Goal: Information Seeking & Learning: Compare options

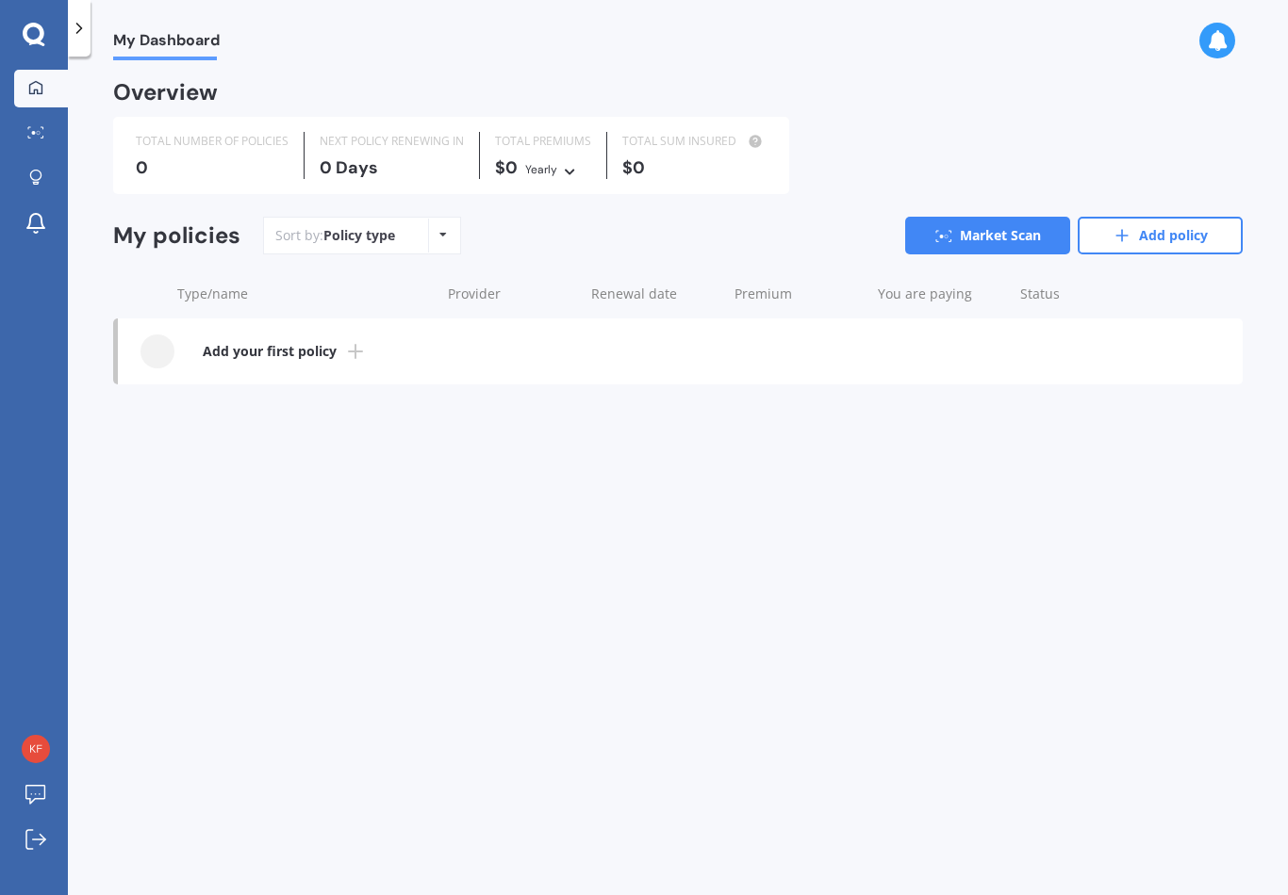
click at [173, 160] on div "0" at bounding box center [212, 167] width 153 height 19
click at [163, 172] on div "0" at bounding box center [212, 167] width 153 height 19
click at [428, 224] on div "Policy type Alphabetical Date added Renewing next" at bounding box center [442, 236] width 29 height 34
click at [68, 253] on div "My Dashboard Overview TOTAL NUMBER OF POLICIES 0 NEXT POLICY RENEWING IN 0 Days…" at bounding box center [678, 479] width 1220 height 839
click at [248, 349] on b "Add your first policy" at bounding box center [270, 351] width 134 height 19
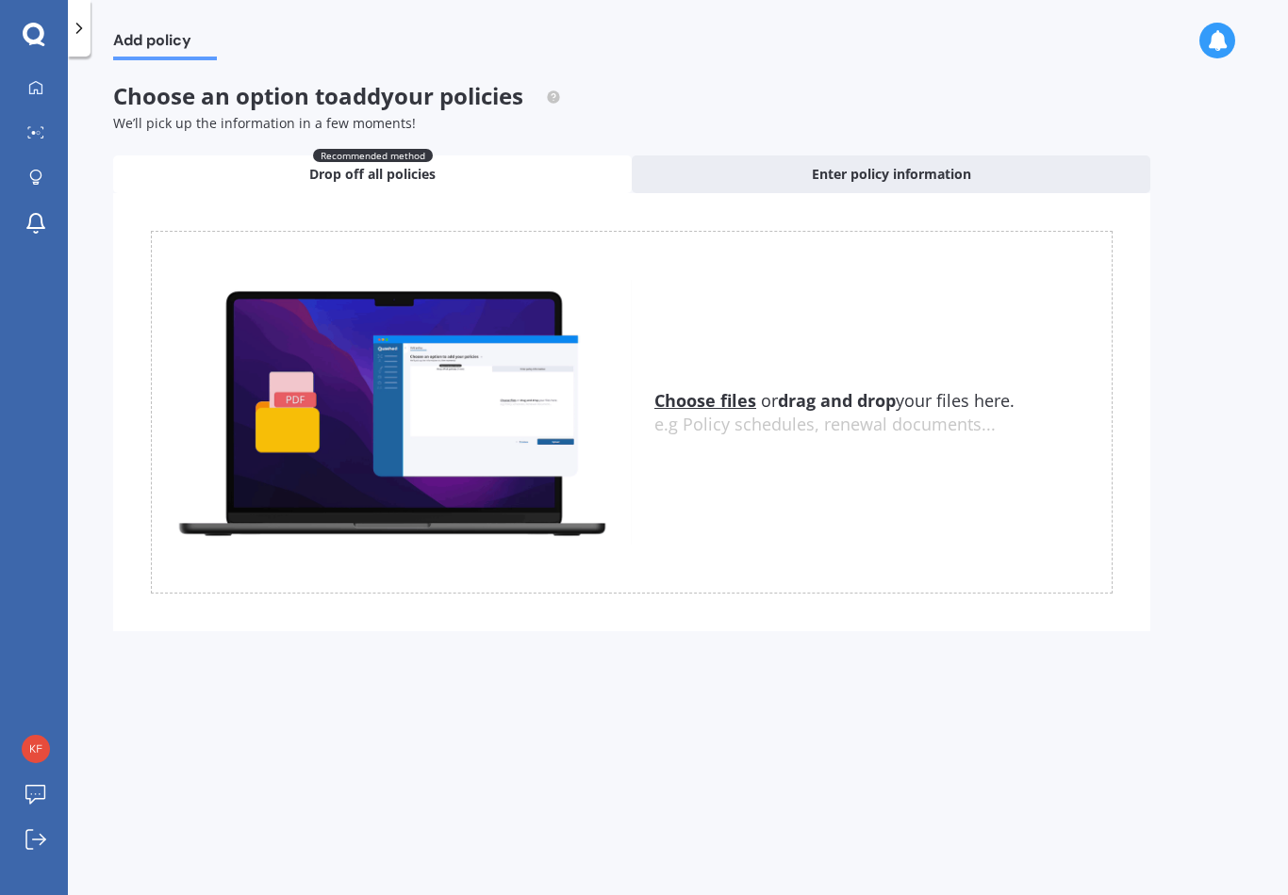
click at [688, 400] on u "Choose files" at bounding box center [705, 400] width 102 height 23
click at [692, 389] on u "Choose files" at bounding box center [705, 400] width 102 height 23
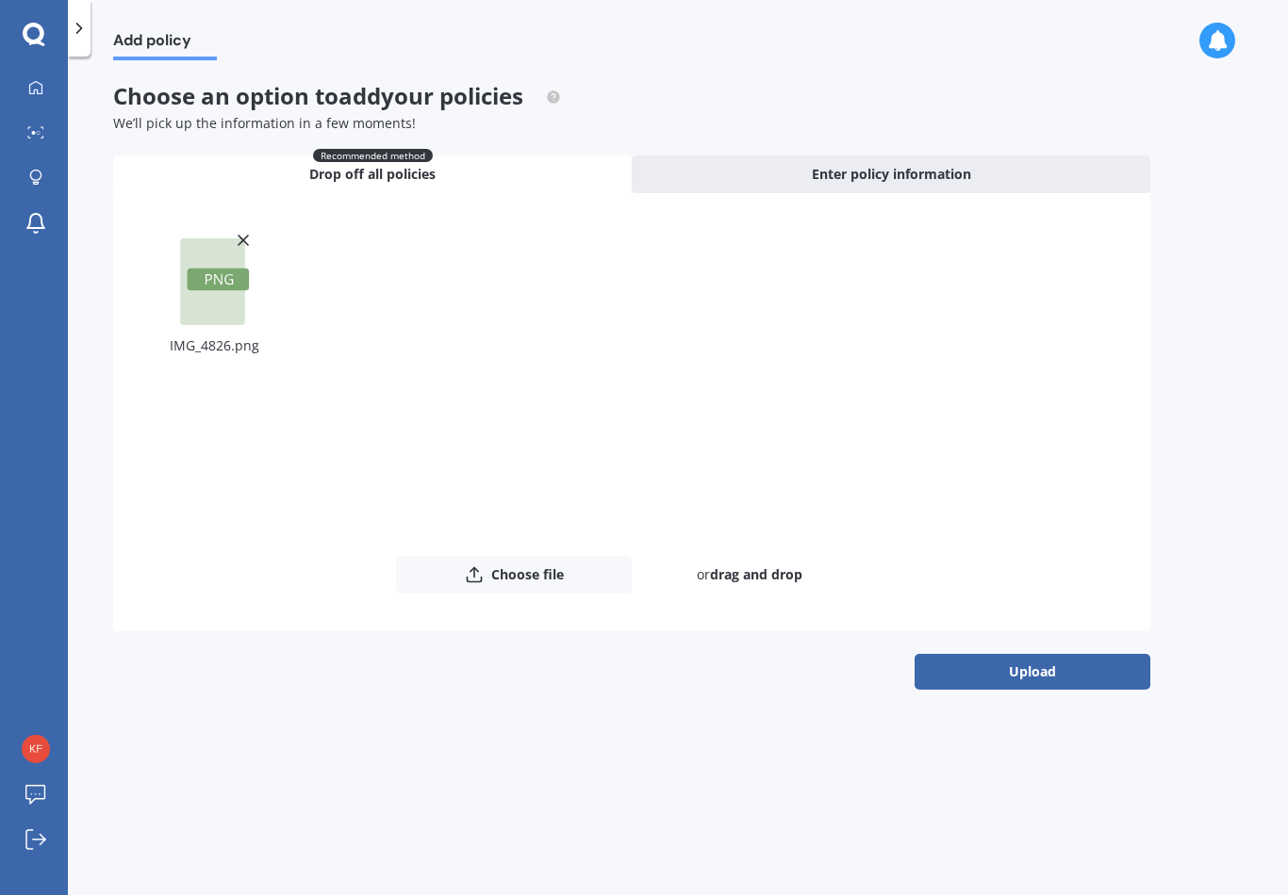
click at [954, 662] on button "Upload" at bounding box center [1032, 672] width 236 height 36
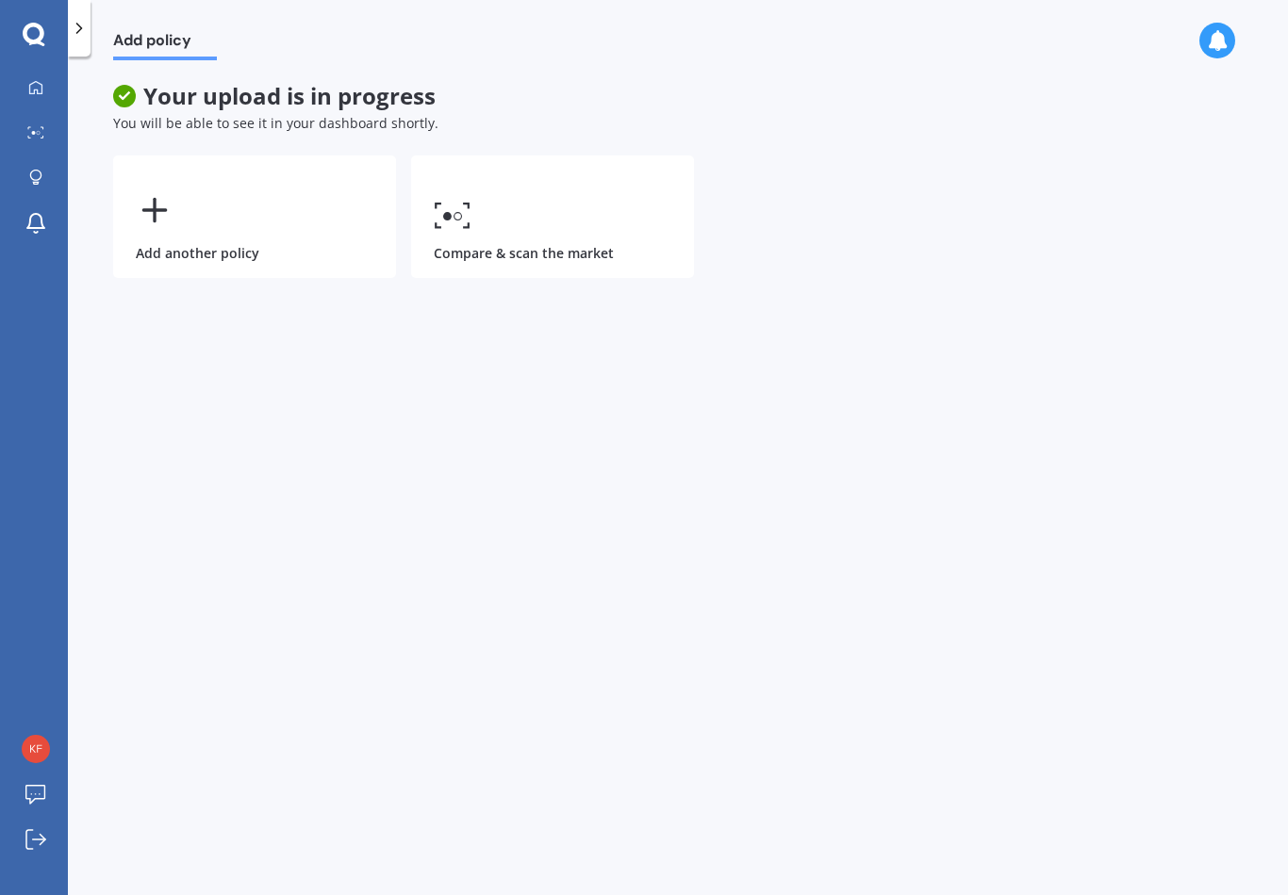
click at [450, 205] on icon at bounding box center [453, 215] width 38 height 27
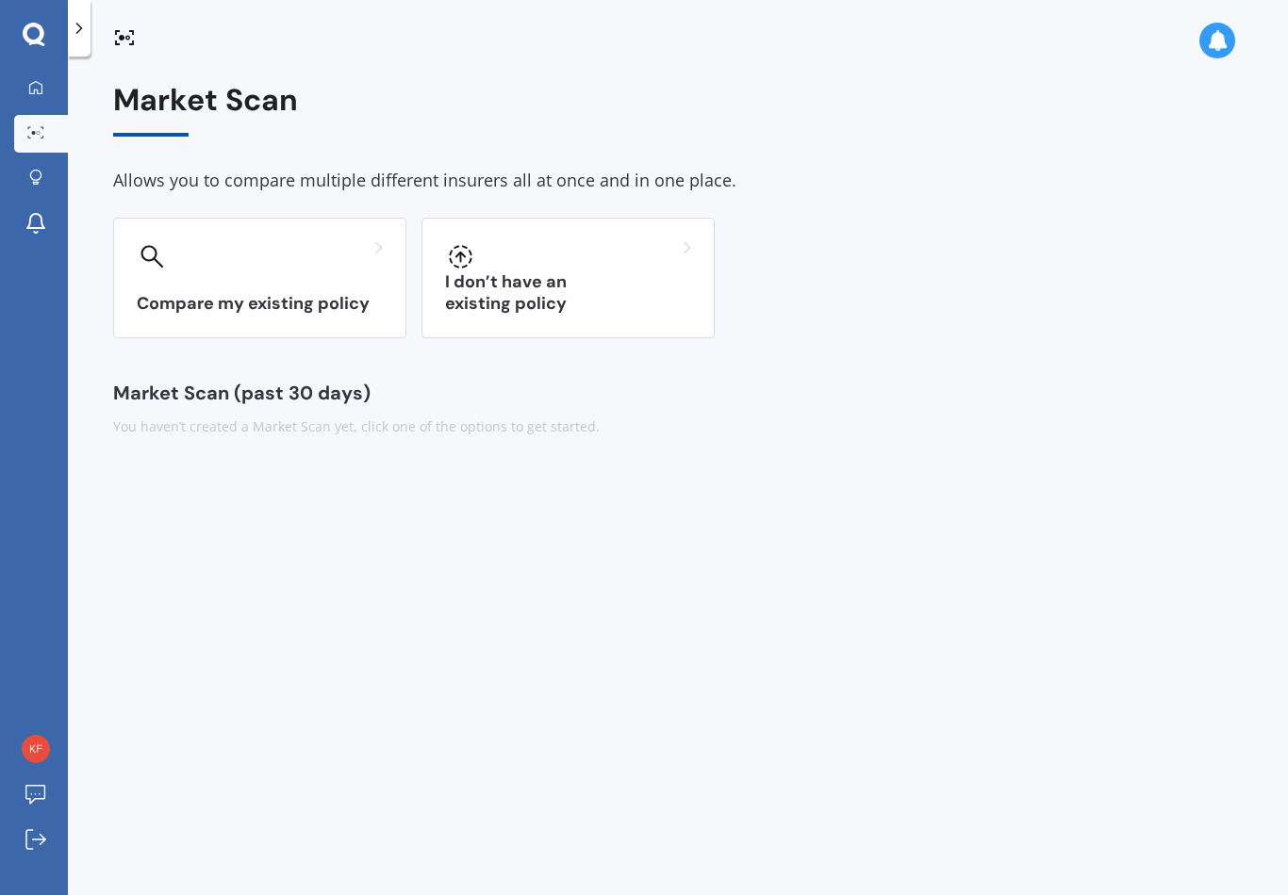
click at [190, 314] on div "Compare my existing policy" at bounding box center [259, 278] width 293 height 121
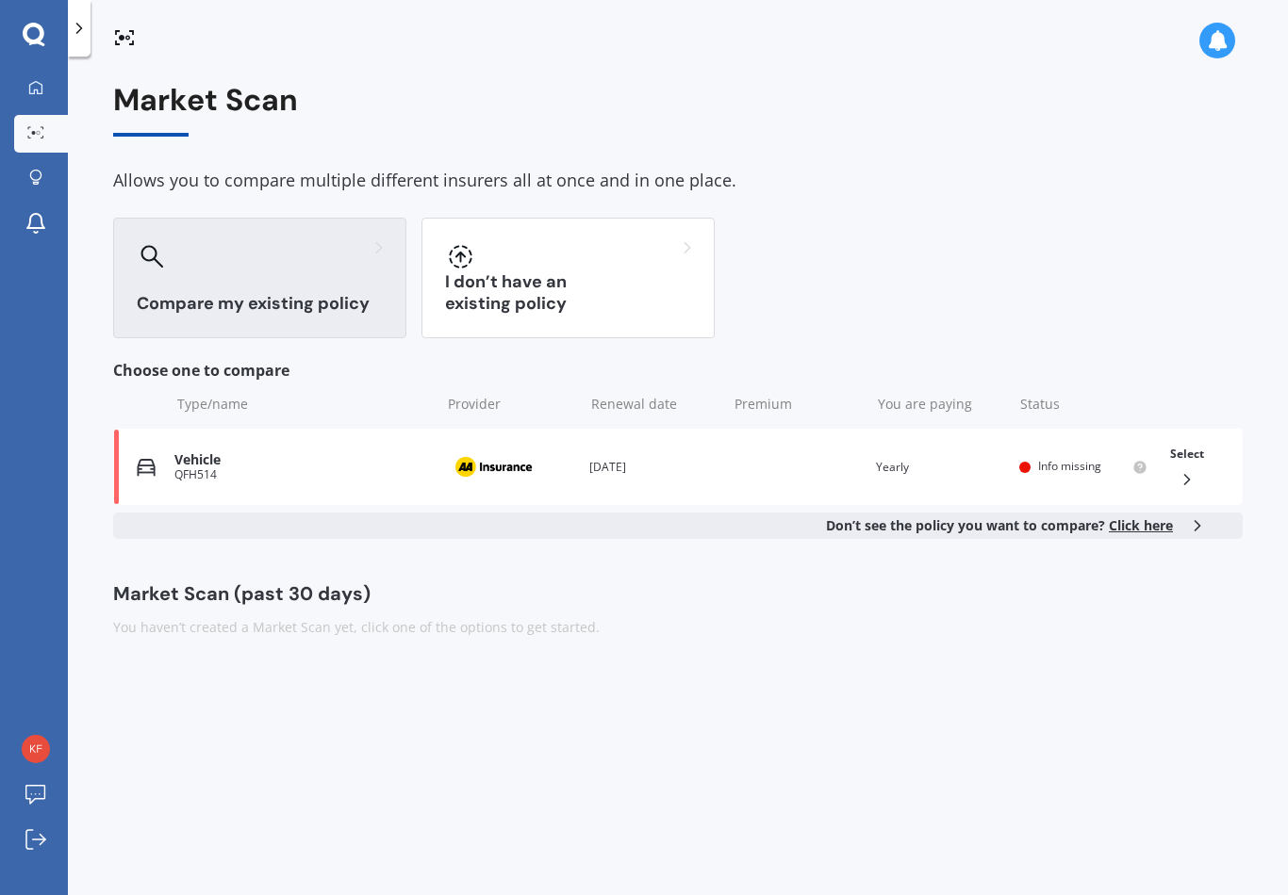
click at [1035, 460] on div "Info missing" at bounding box center [1083, 467] width 128 height 15
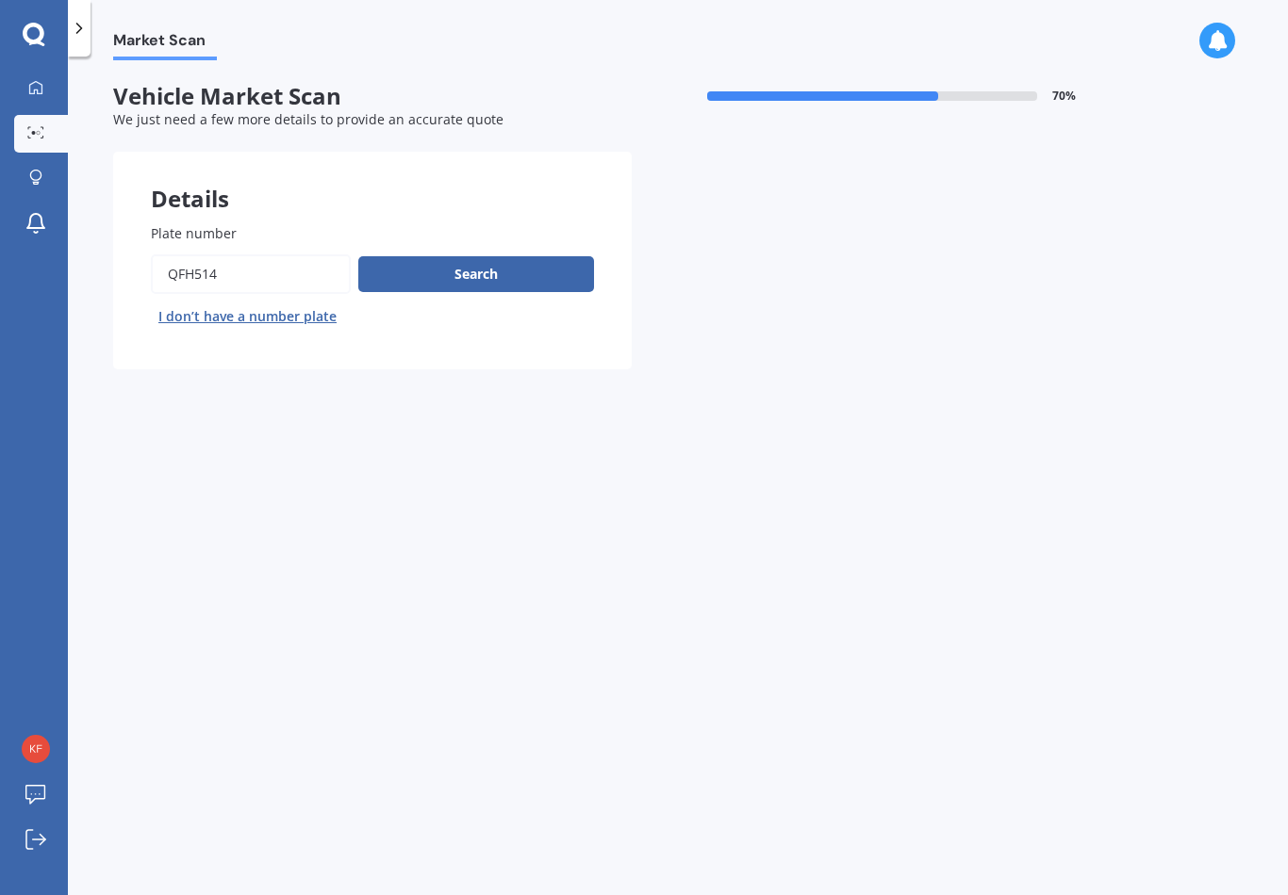
click at [431, 273] on button "Search" at bounding box center [476, 274] width 236 height 36
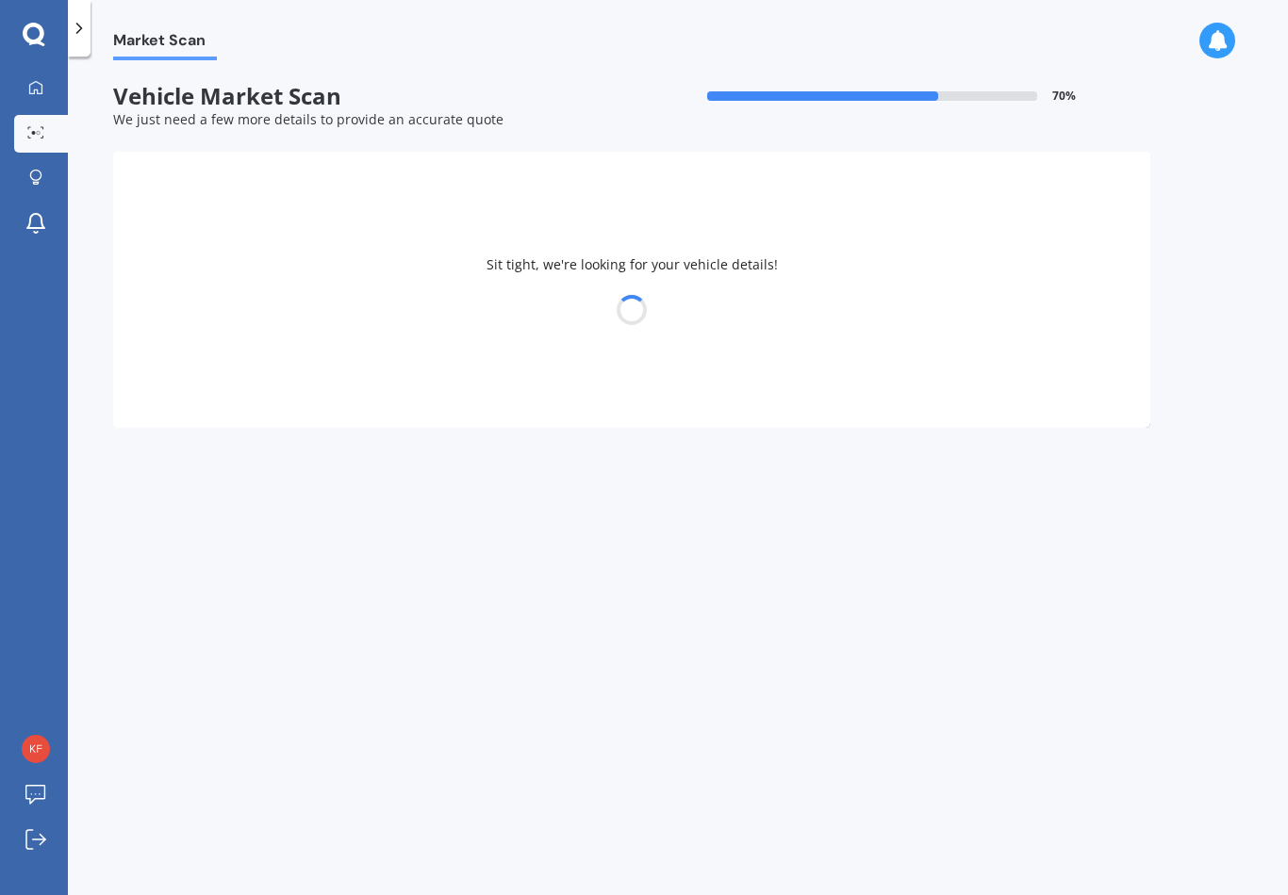
select select "12"
select select "11"
select select "1956"
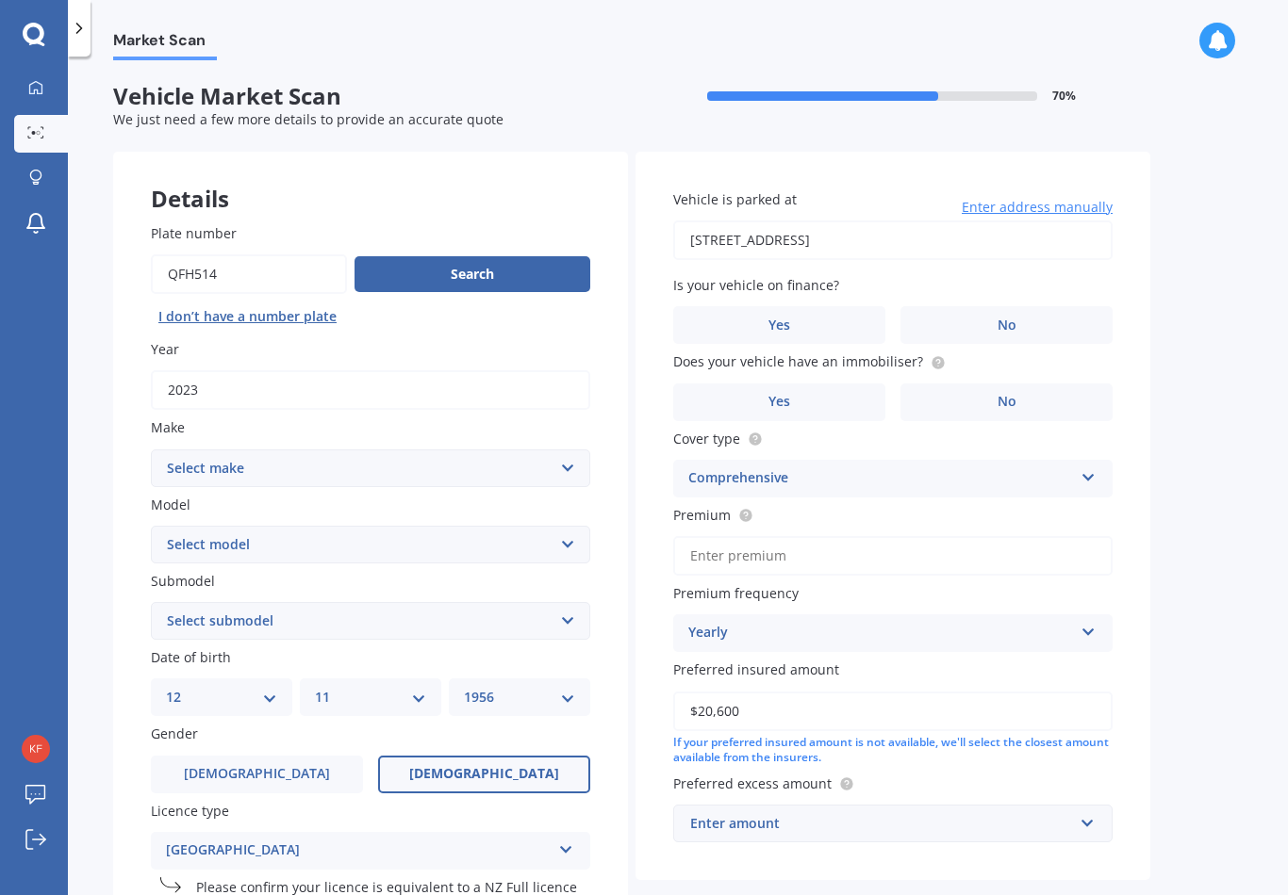
click at [193, 460] on select "Select make ALFA ROMEO AUDI AUSTIN BMW CADILLAC CHEVROLET CITROEN DAIHATSU DAIM…" at bounding box center [370, 469] width 439 height 38
select select "M.G."
click at [187, 544] on select "Select model" at bounding box center [370, 545] width 439 height 38
click at [217, 531] on select "Select model" at bounding box center [370, 545] width 439 height 38
click at [196, 544] on select "Select model SL RV8 F TF ZR ZS ZT MG6 MG3 GS HS ZS EV ZST HS +EV MG4" at bounding box center [370, 545] width 439 height 38
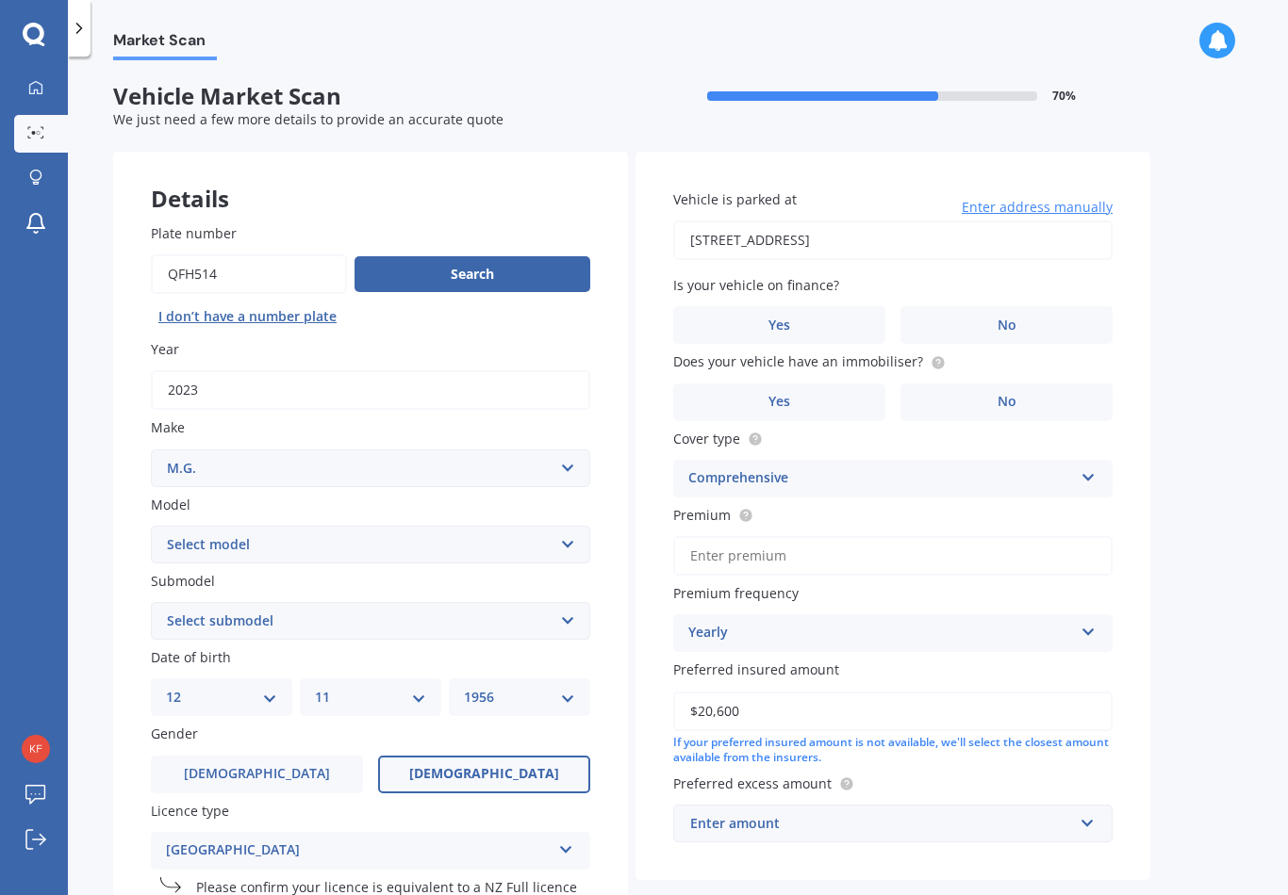
click at [181, 540] on select "Select model SL RV8 F TF ZR ZS ZT MG6 MG3 GS HS ZS EV ZST HS +EV MG4" at bounding box center [370, 545] width 439 height 38
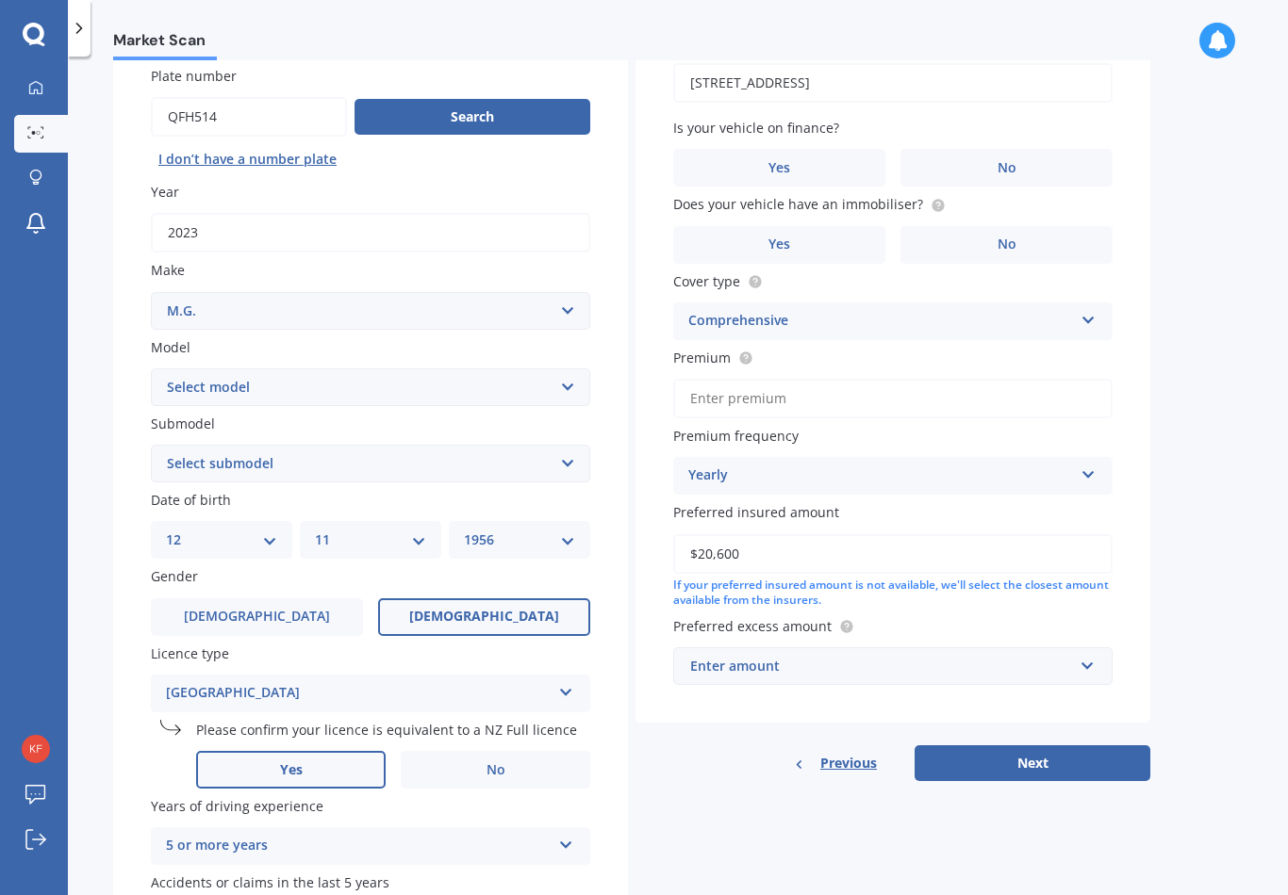
scroll to position [160, 0]
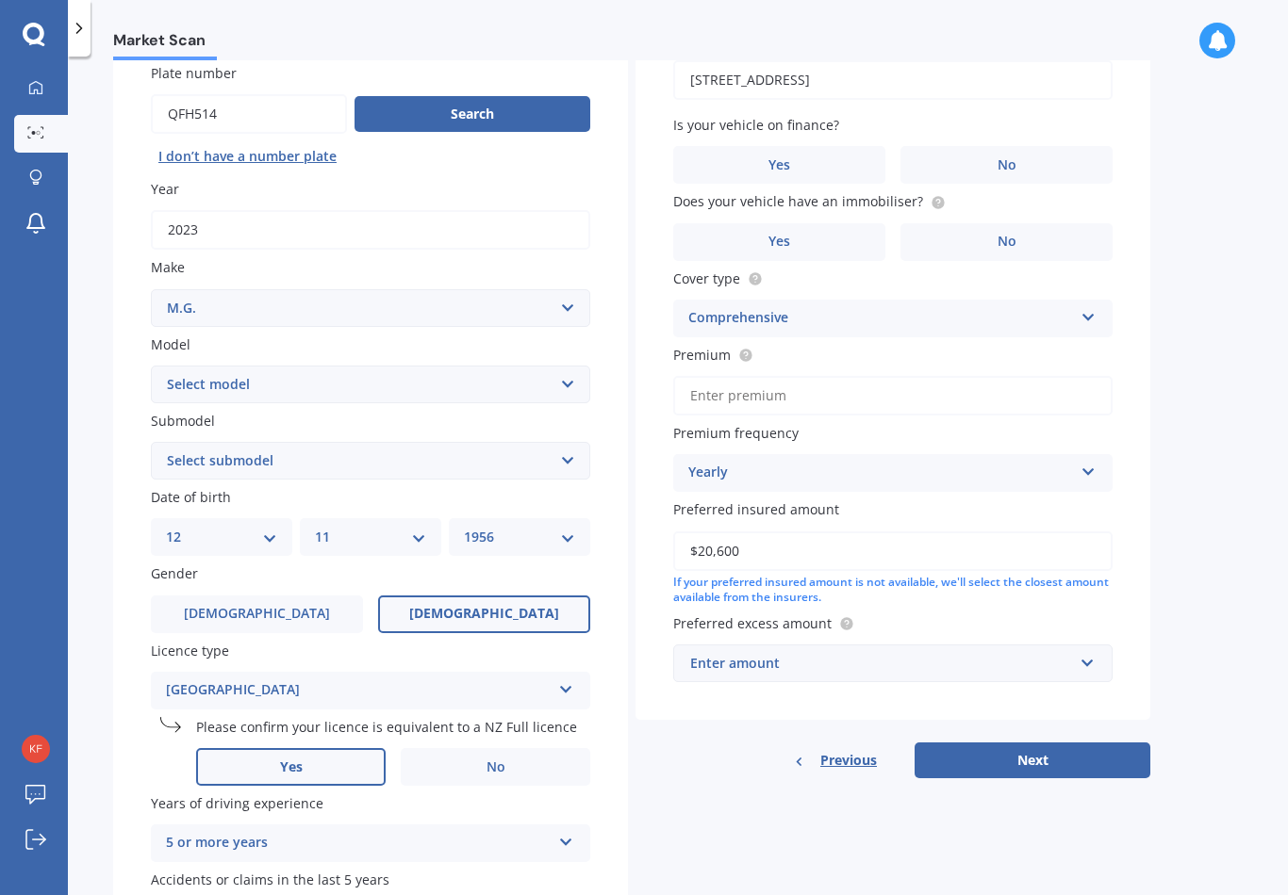
click at [182, 672] on div "Australia NZ Full NZ Restricted NZ Learners Australia United Kingdom Ireland So…" at bounding box center [370, 691] width 439 height 38
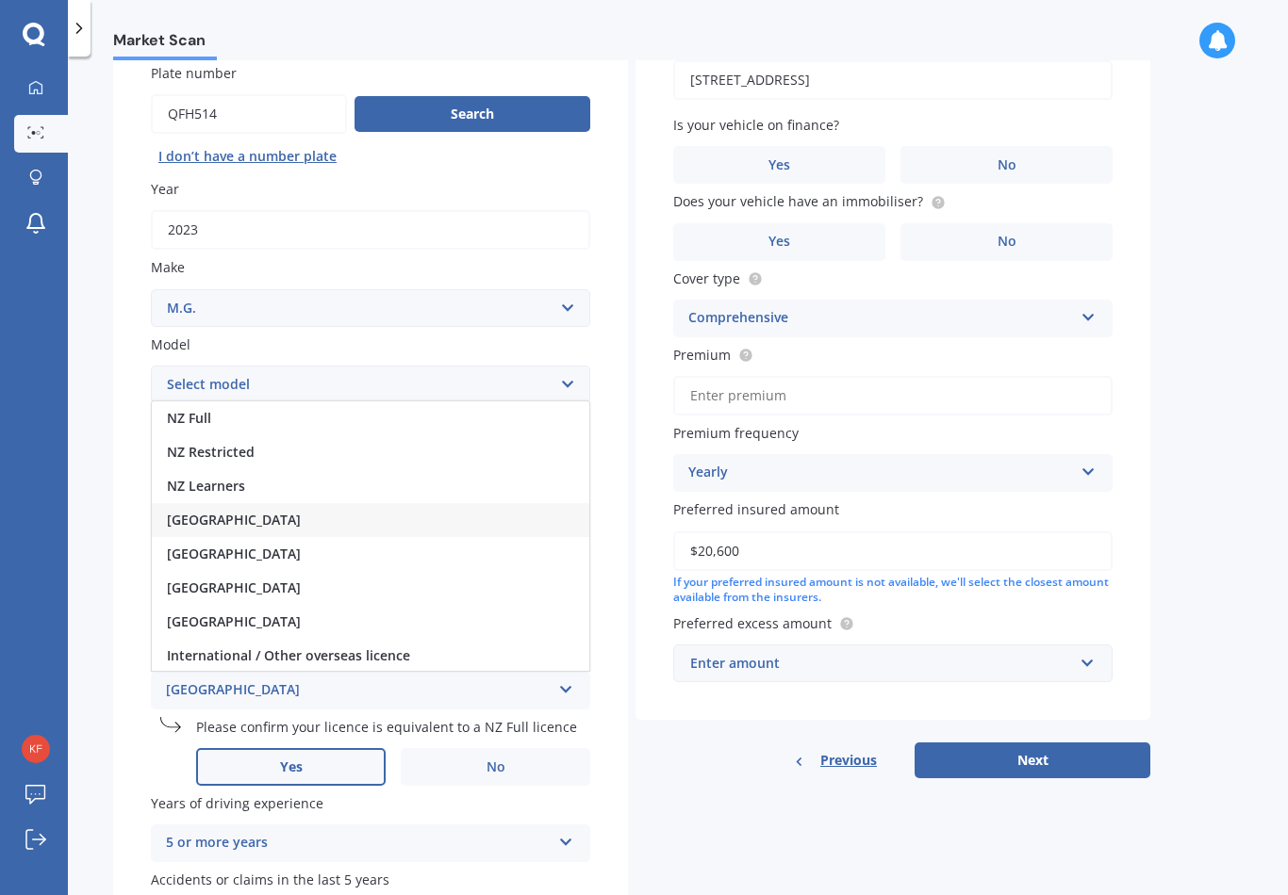
click at [170, 415] on div "NZ Full" at bounding box center [370, 419] width 437 height 34
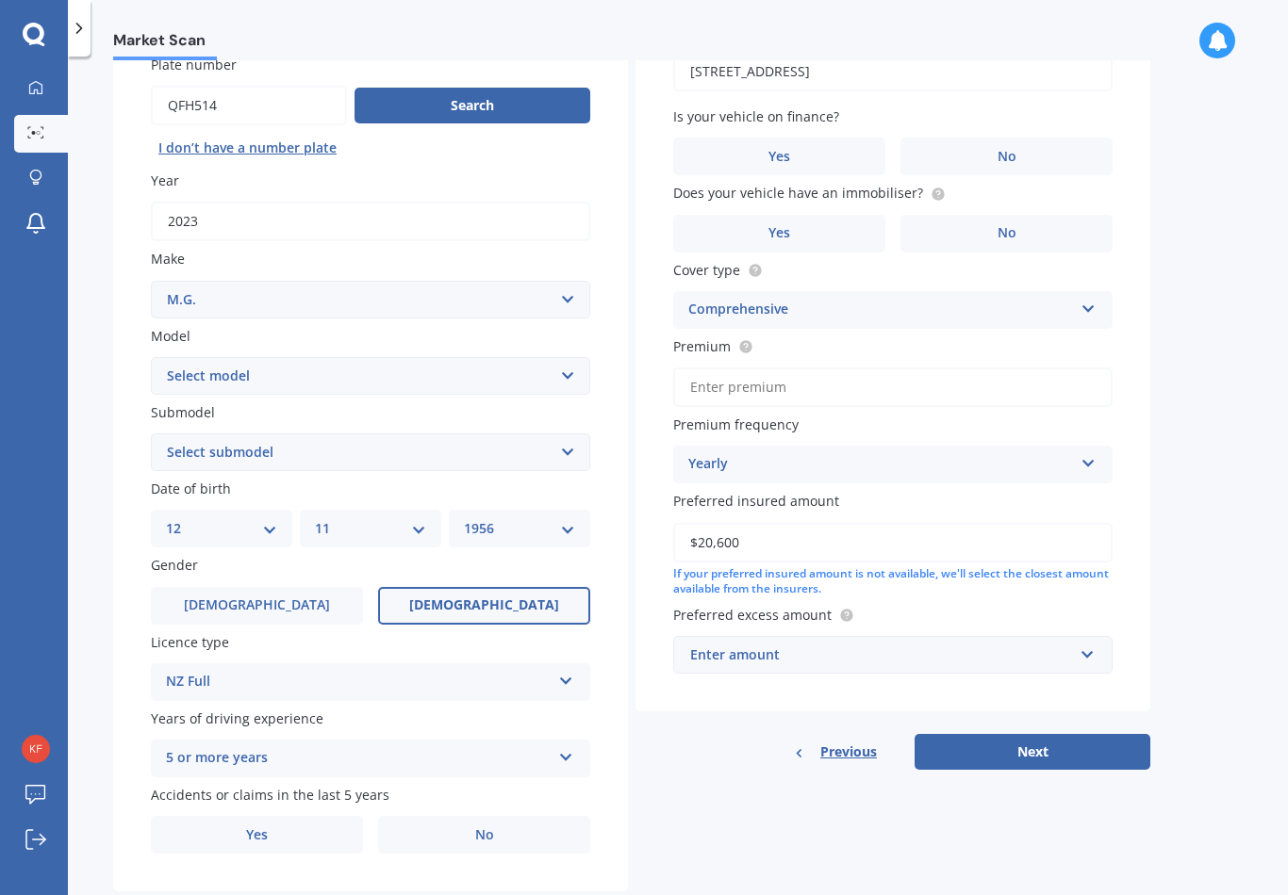
scroll to position [29, 0]
click at [446, 816] on label "No" at bounding box center [484, 835] width 212 height 38
click at [0, 0] on input "No" at bounding box center [0, 0] width 0 height 0
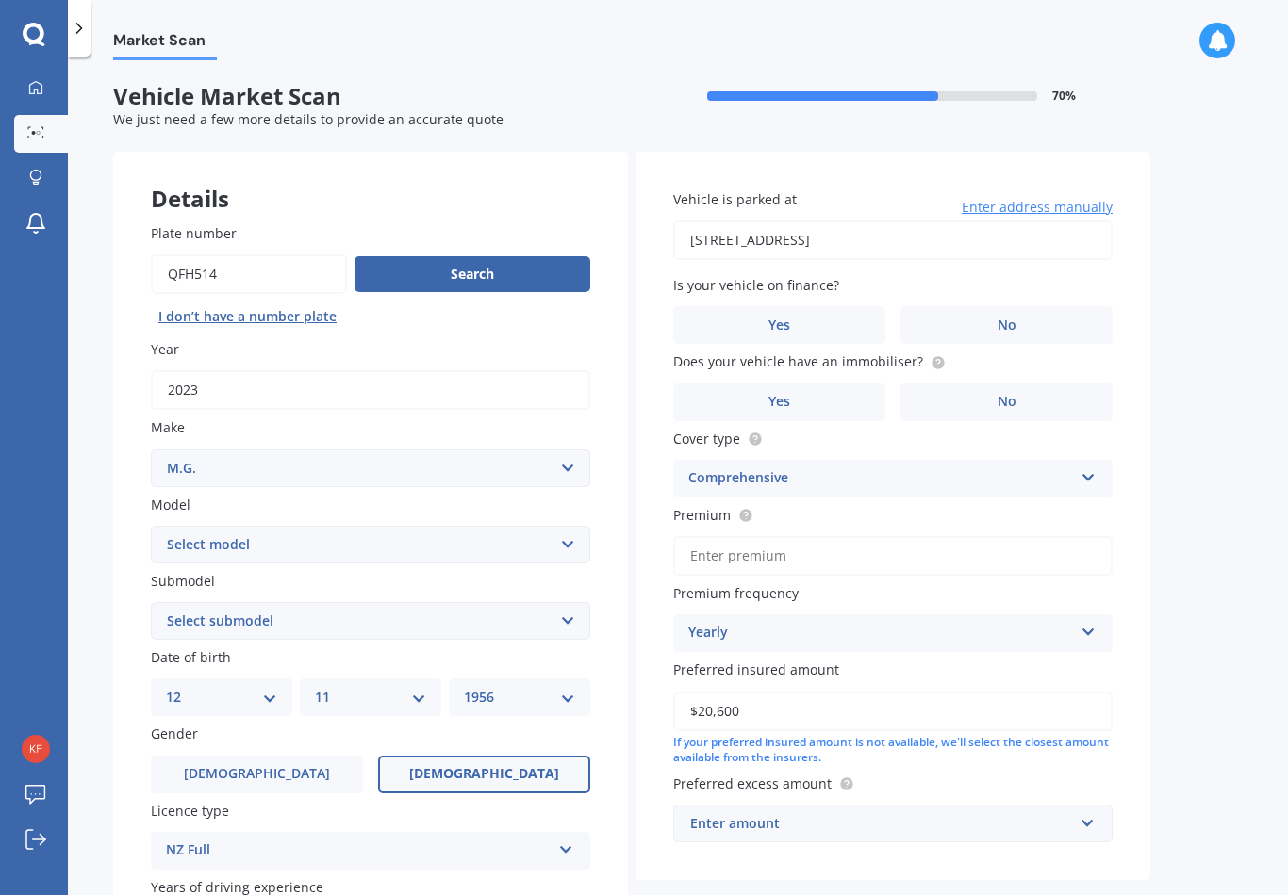
scroll to position [0, 0]
click at [965, 306] on label "No" at bounding box center [1006, 325] width 212 height 38
click at [0, 0] on input "No" at bounding box center [0, 0] width 0 height 0
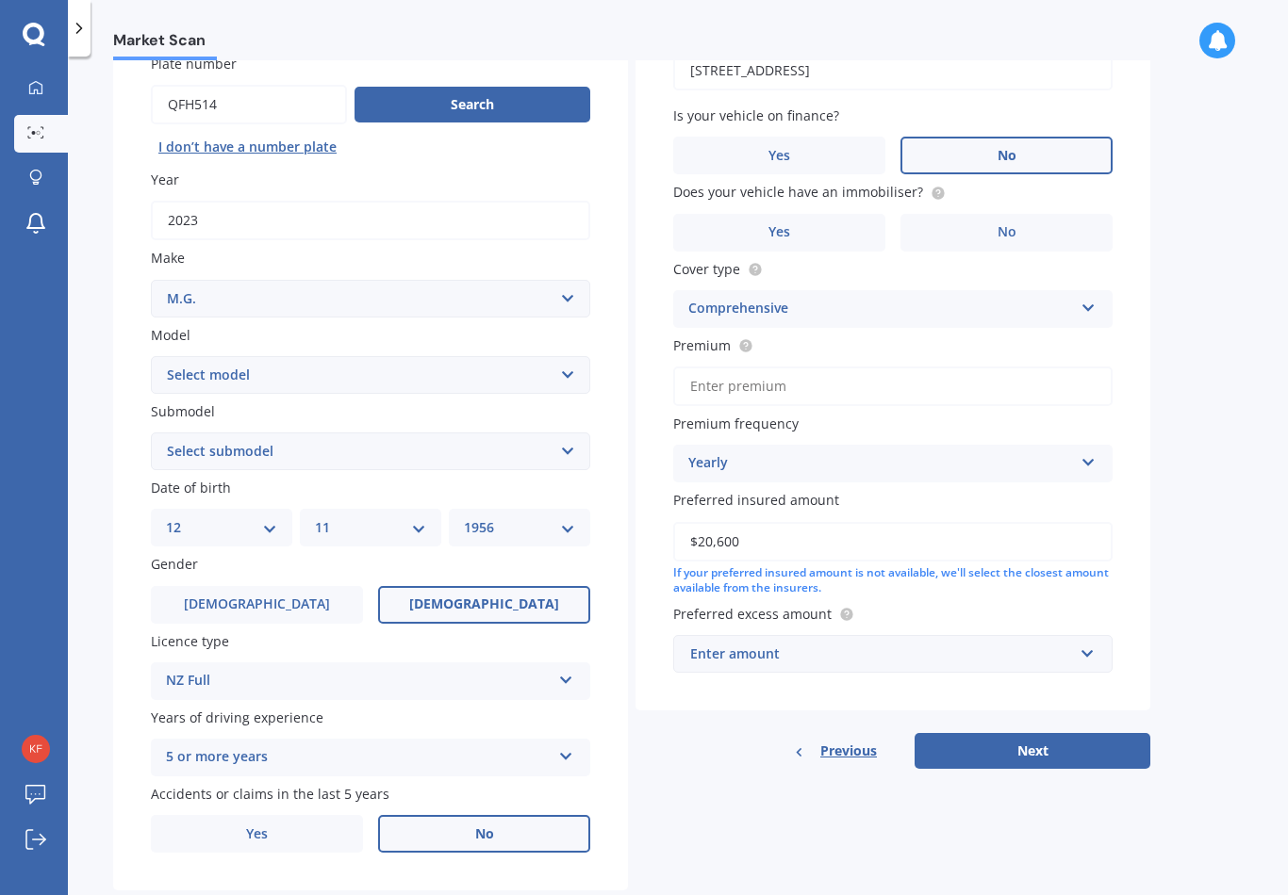
scroll to position [169, 0]
click at [979, 734] on button "Next" at bounding box center [1032, 752] width 236 height 36
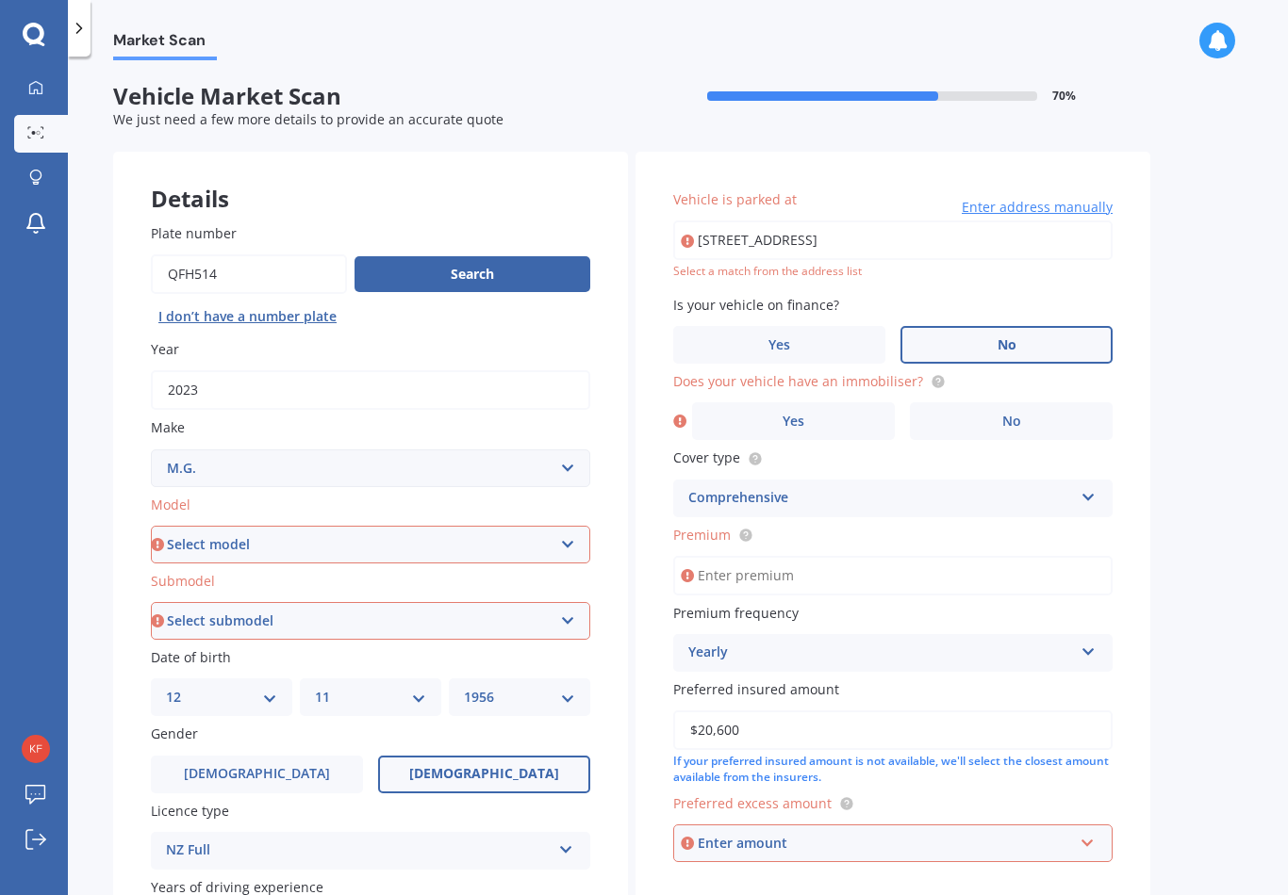
scroll to position [0, 0]
click at [699, 221] on input "9 Dunallen Avenue Marton 4710" at bounding box center [892, 241] width 439 height 40
click at [926, 221] on input "9 Dunallen Avenue Marton 4710" at bounding box center [892, 241] width 439 height 40
type input "9 Dunall"
click at [684, 232] on icon at bounding box center [687, 241] width 13 height 19
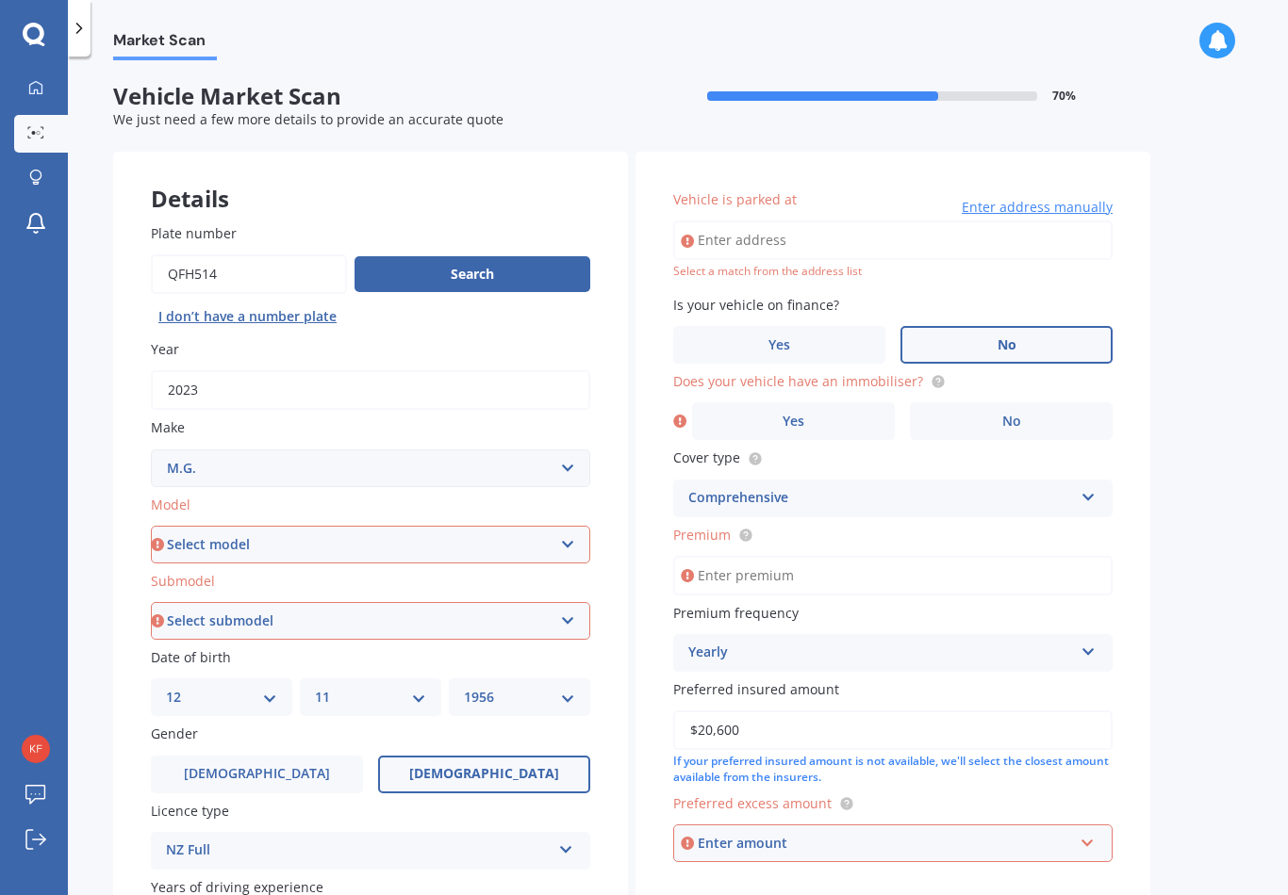
click at [700, 221] on input "Vehicle is parked at" at bounding box center [892, 241] width 439 height 40
type input "9 Dunallen Avenue, Marton 4710"
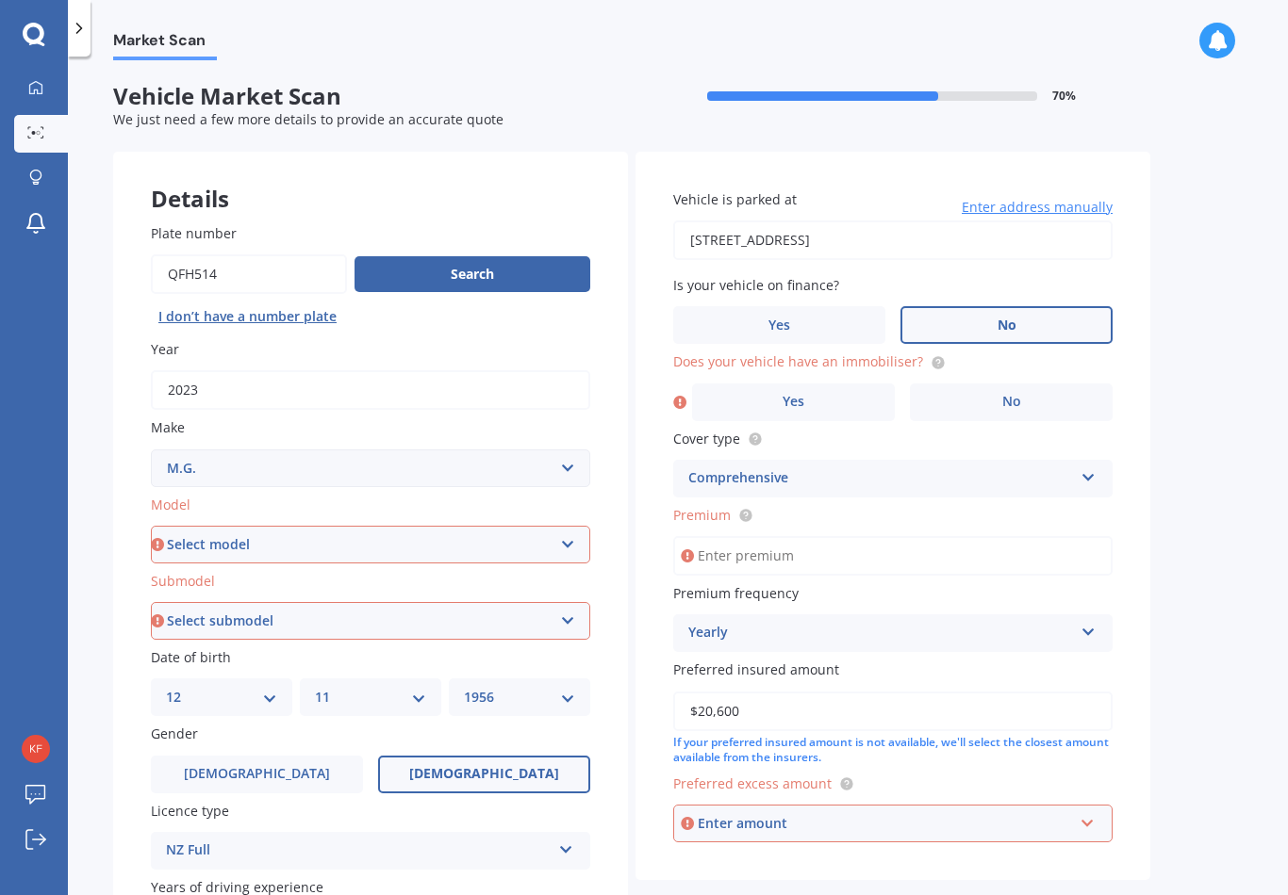
click at [939, 306] on label "No" at bounding box center [1006, 325] width 212 height 38
click at [0, 0] on input "No" at bounding box center [0, 0] width 0 height 0
click at [714, 306] on label "Yes" at bounding box center [779, 325] width 212 height 38
click at [0, 0] on input "Yes" at bounding box center [0, 0] width 0 height 0
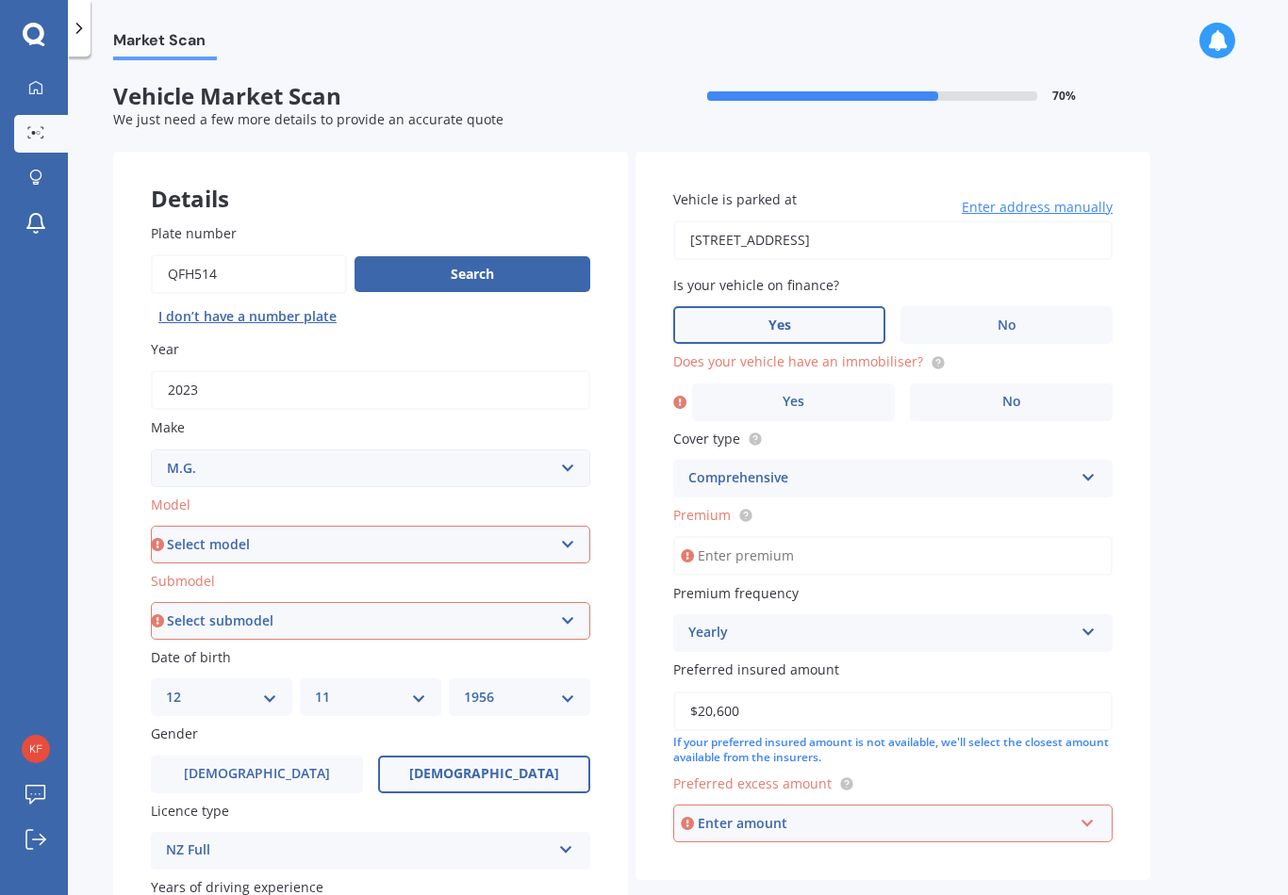
click at [960, 306] on label "No" at bounding box center [1006, 325] width 212 height 38
click at [0, 0] on input "No" at bounding box center [0, 0] width 0 height 0
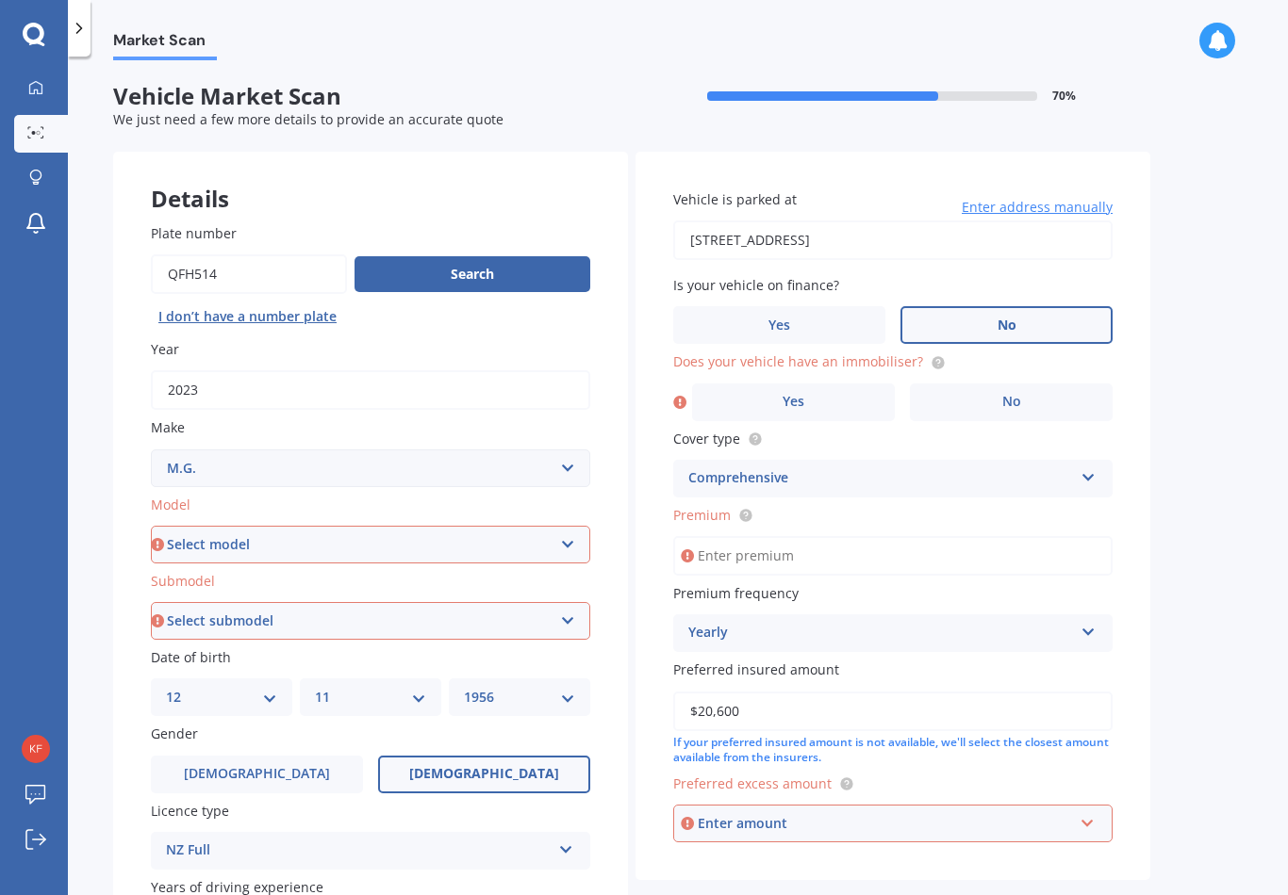
click at [674, 393] on icon at bounding box center [679, 402] width 13 height 19
click at [679, 393] on icon at bounding box center [679, 402] width 13 height 19
click at [962, 384] on label "No" at bounding box center [1011, 403] width 203 height 38
click at [0, 0] on input "No" at bounding box center [0, 0] width 0 height 0
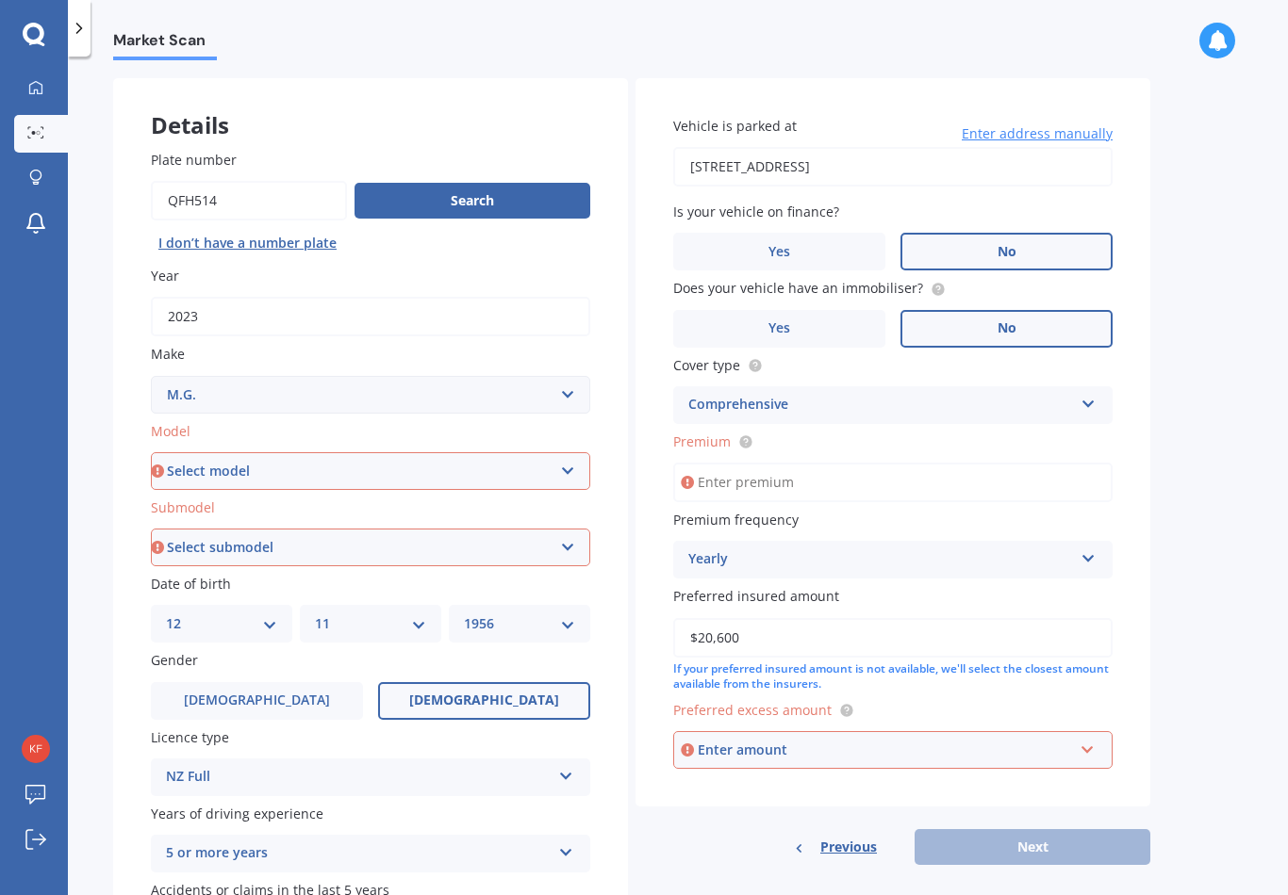
scroll to position [80, 0]
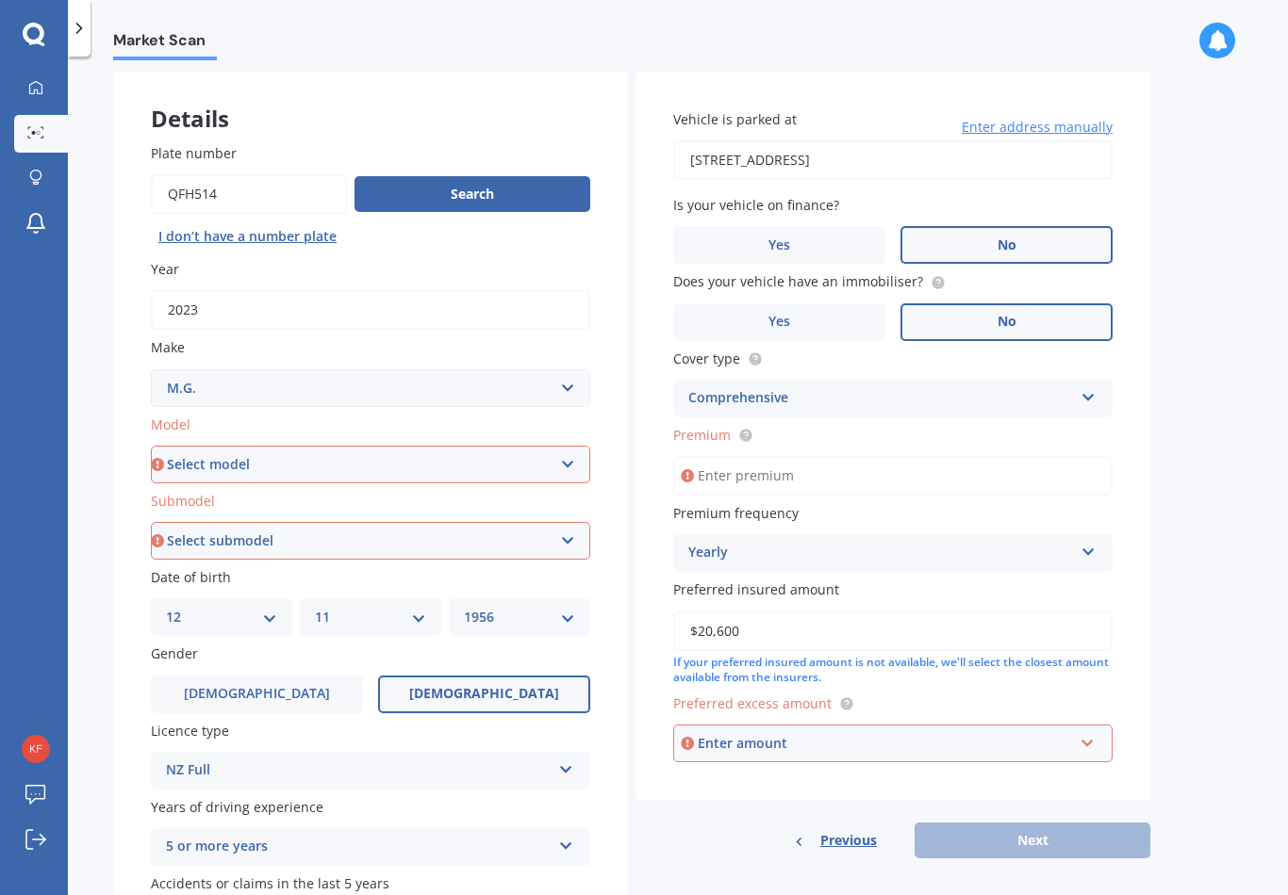
click at [761, 304] on label "Yes" at bounding box center [779, 323] width 212 height 38
click at [0, 0] on input "Yes" at bounding box center [0, 0] width 0 height 0
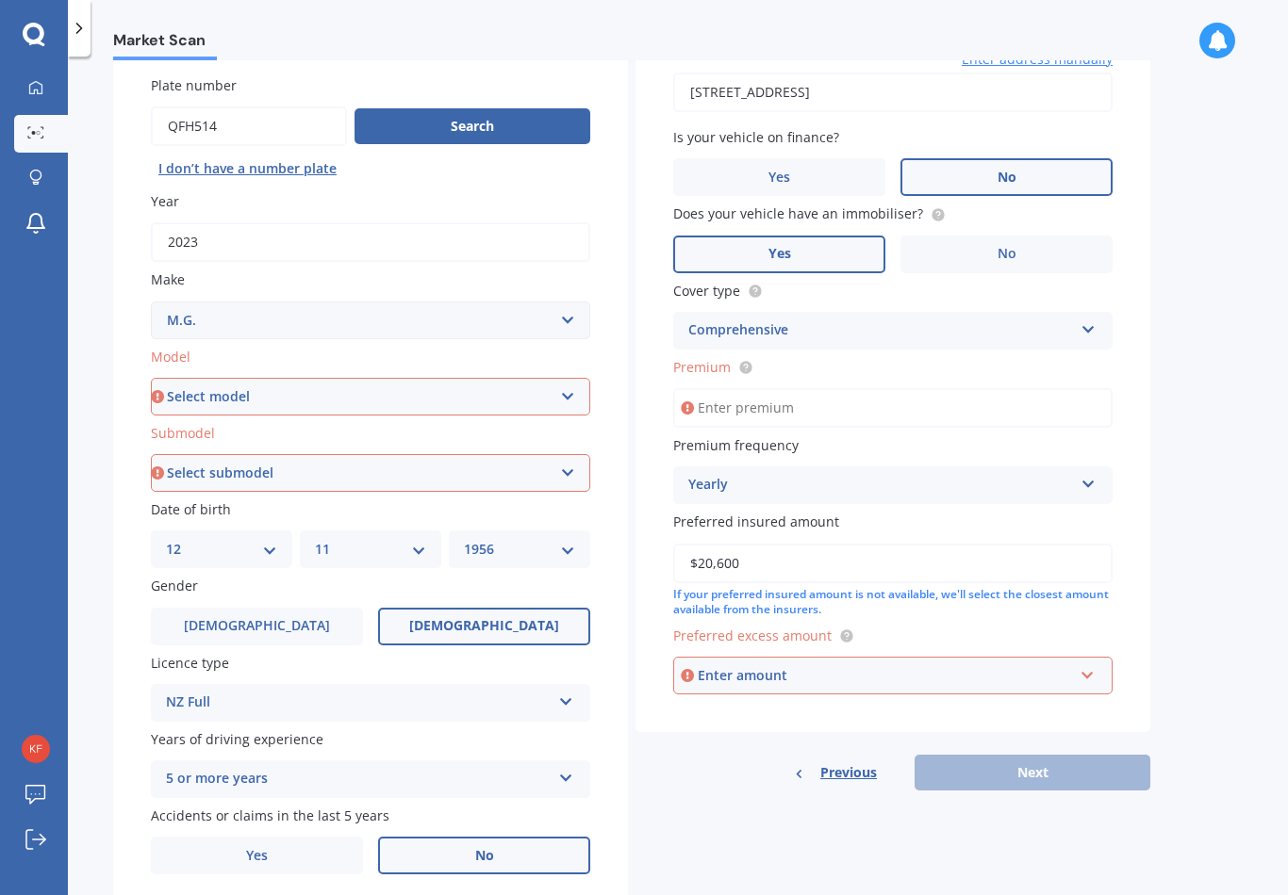
scroll to position [150, 0]
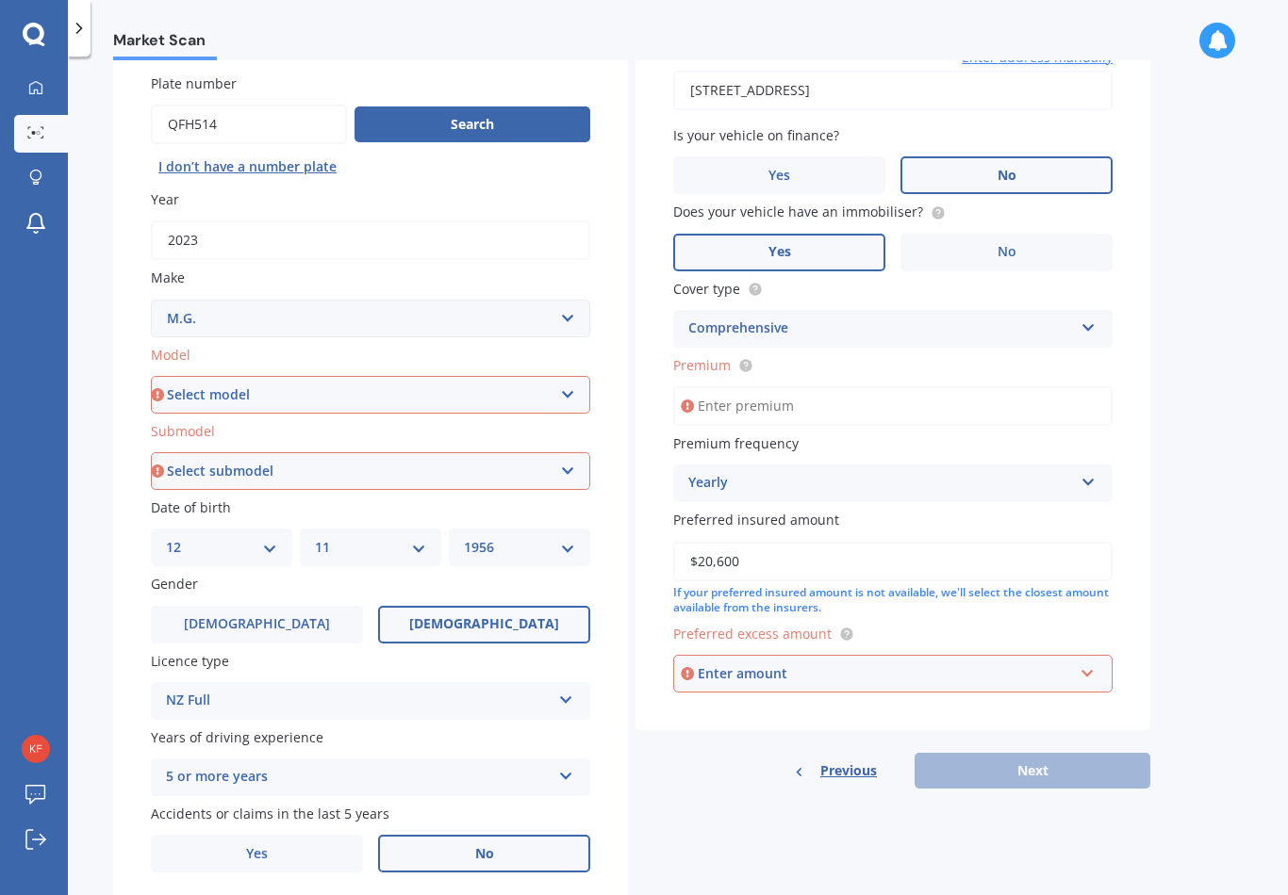
click at [704, 356] on span "Premium" at bounding box center [701, 365] width 57 height 18
click at [704, 386] on input "Premium" at bounding box center [892, 406] width 439 height 40
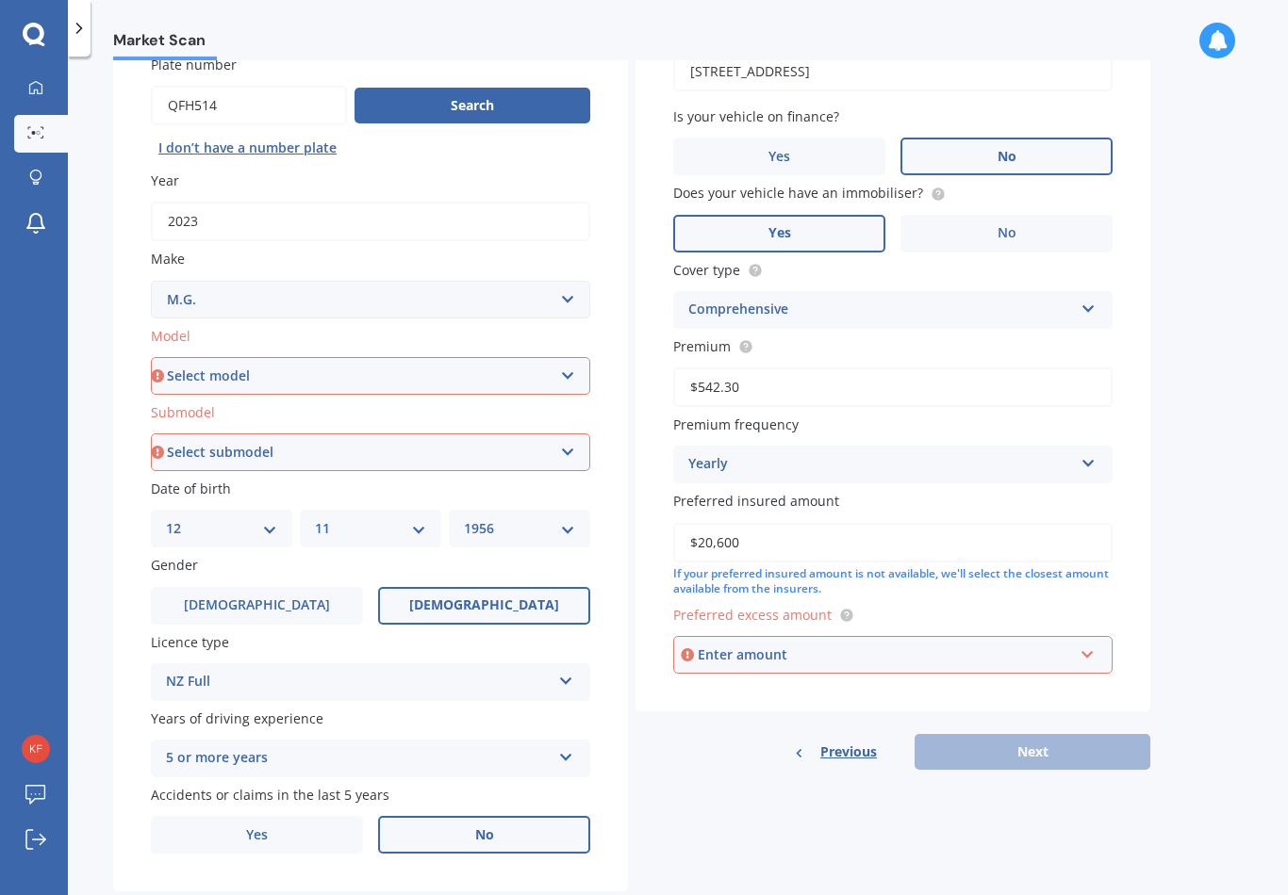
type input "$542.34"
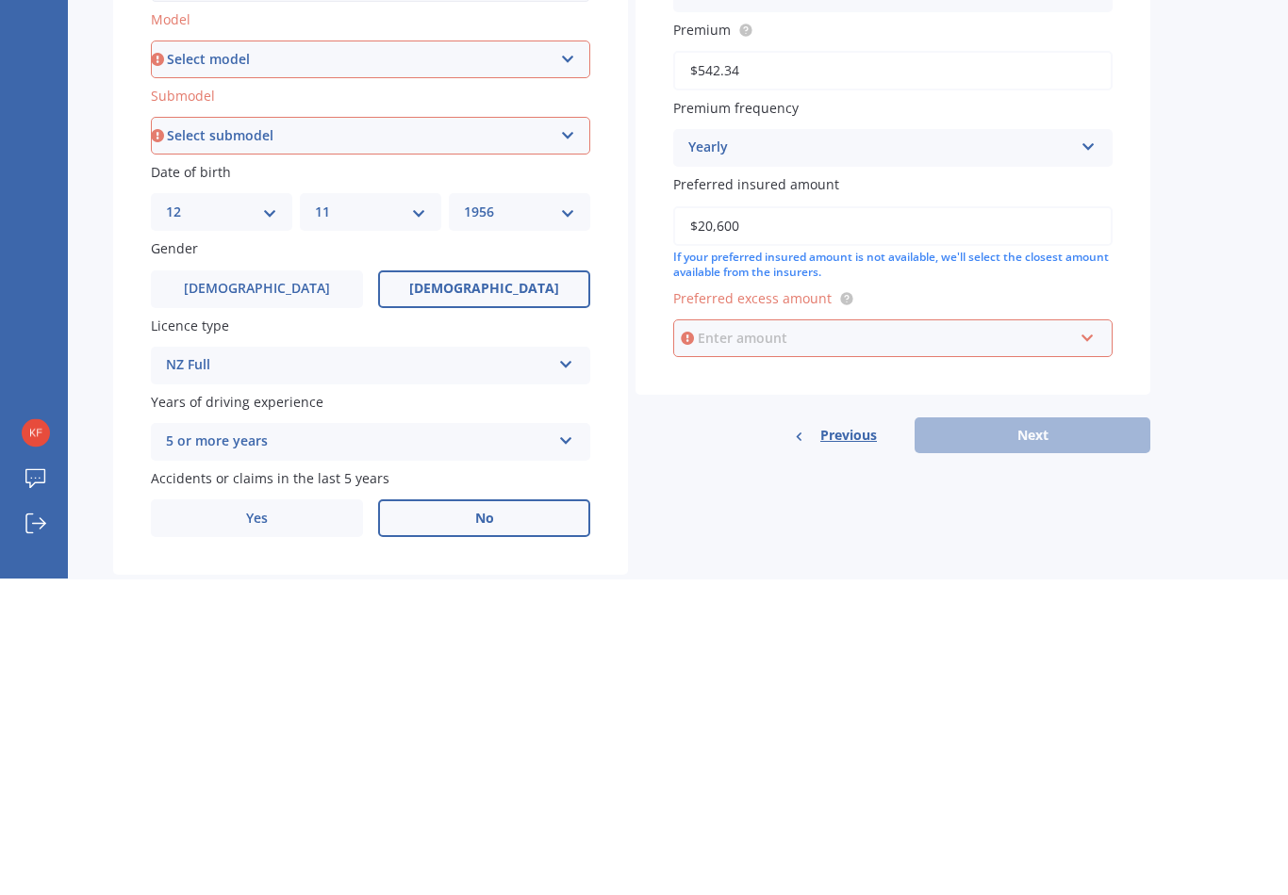
click at [705, 637] on input "text" at bounding box center [886, 655] width 422 height 36
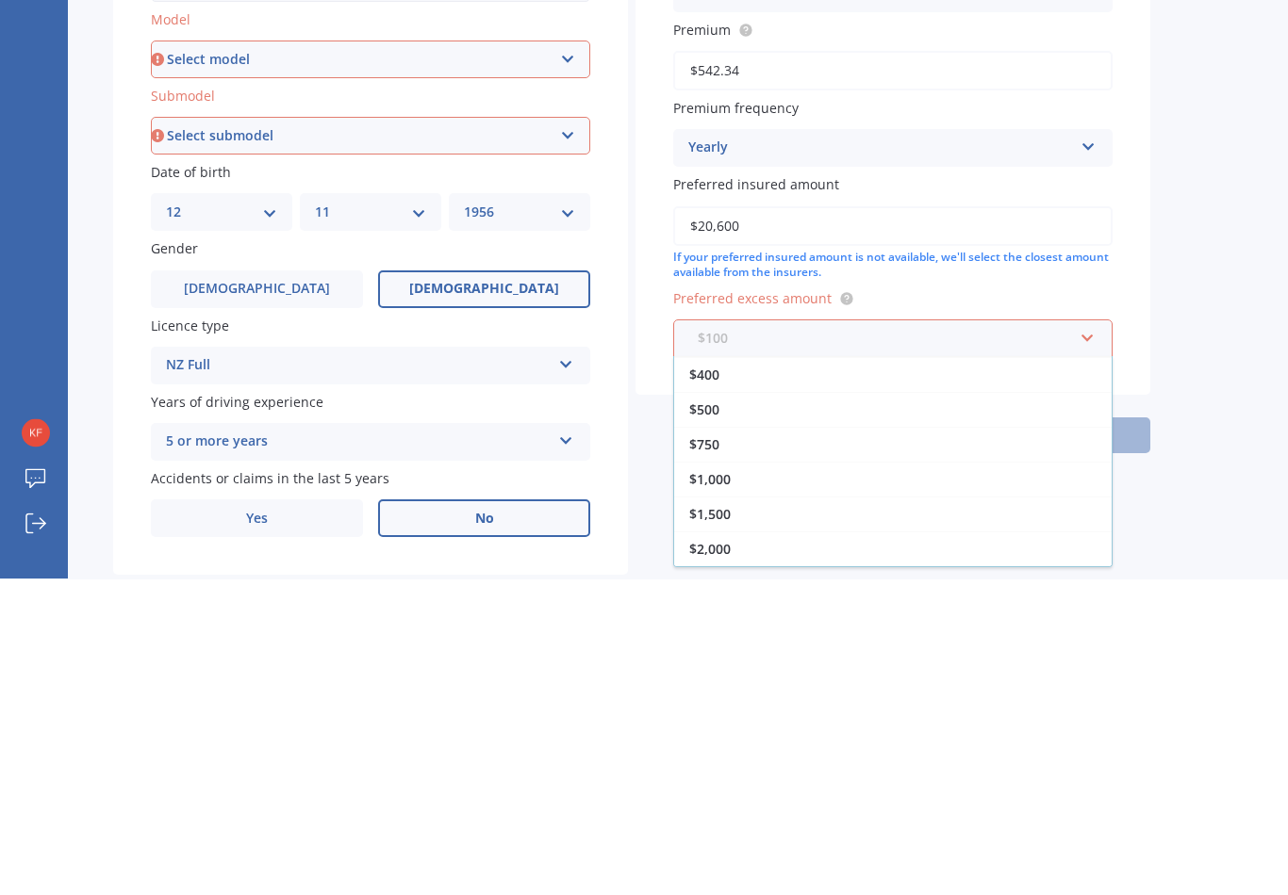
scroll to position [34, 0]
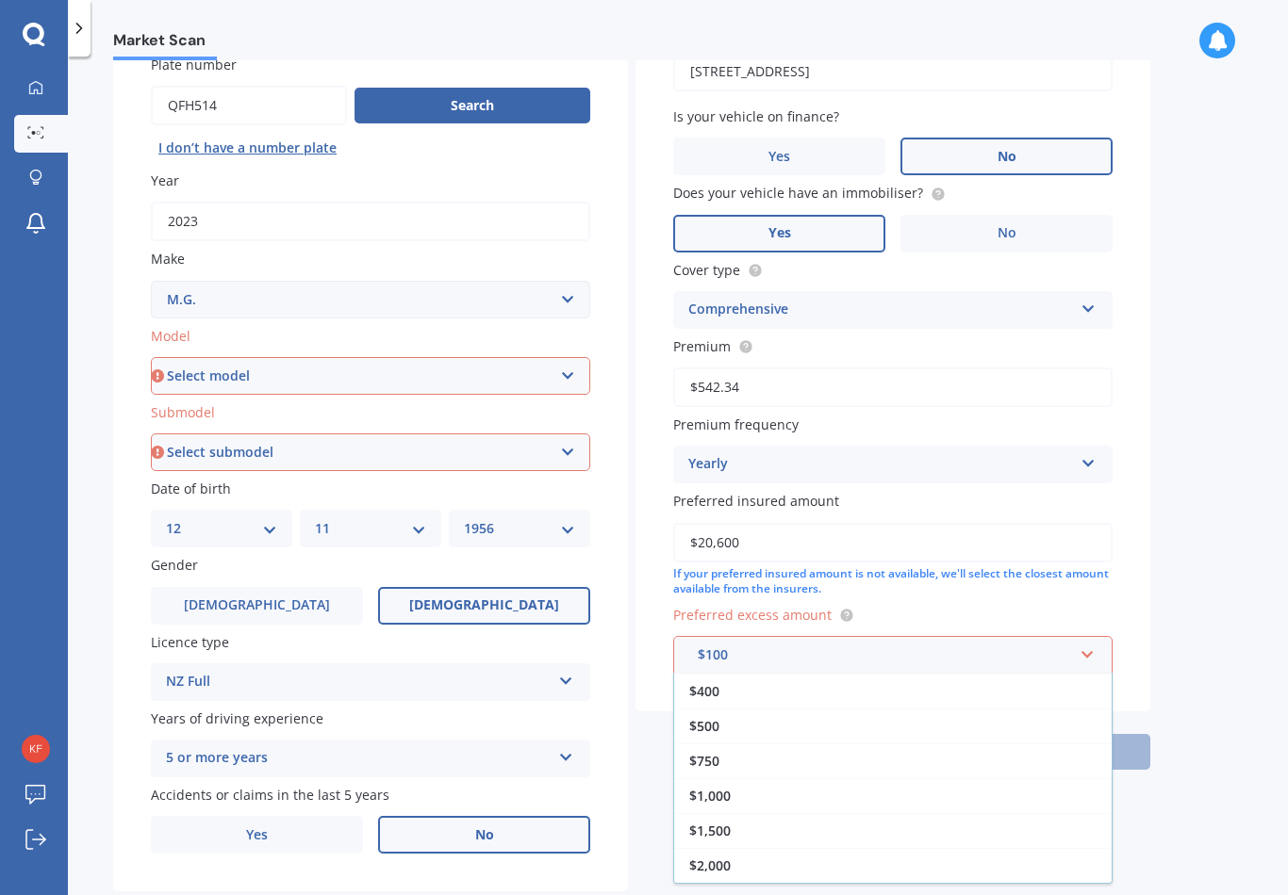
click at [696, 857] on span "$2,000" at bounding box center [709, 866] width 41 height 18
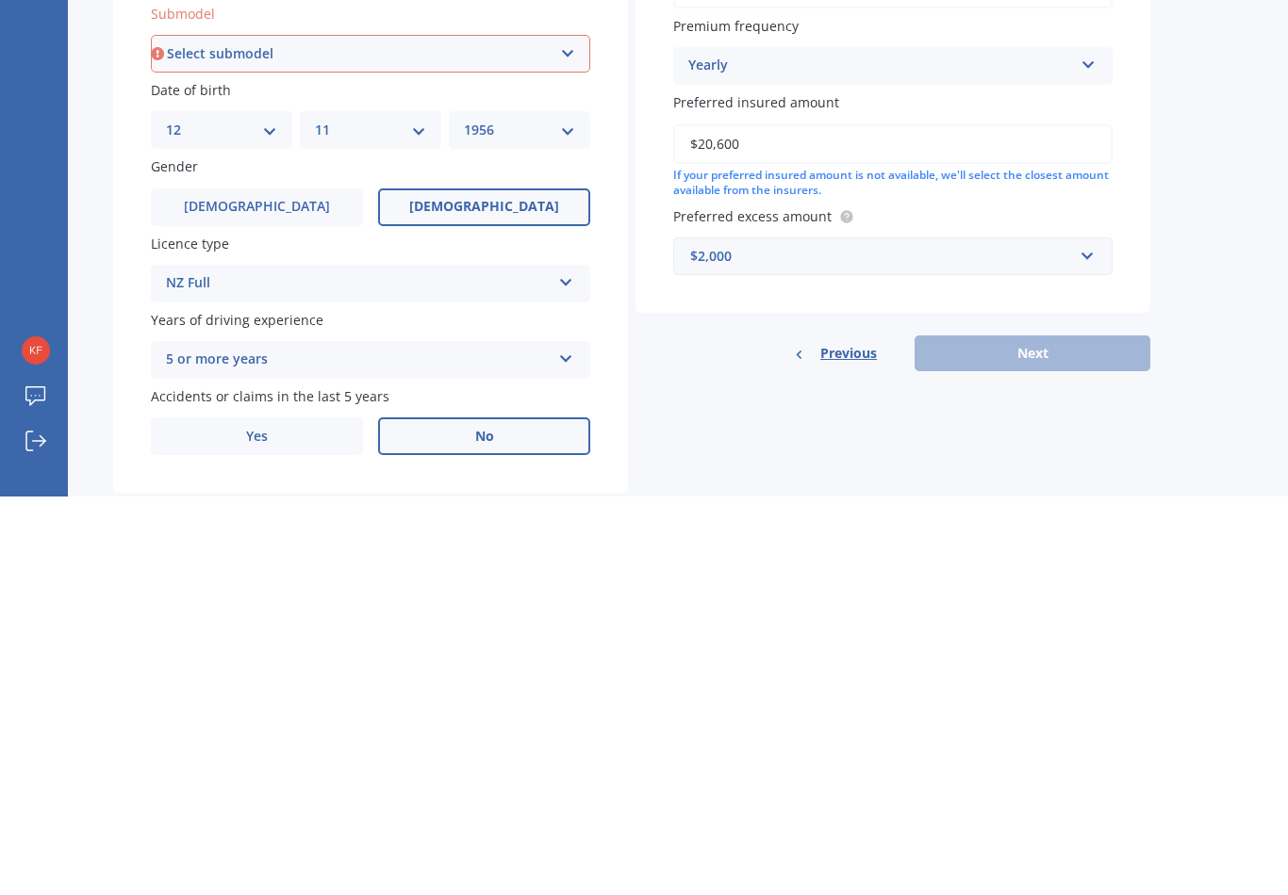
click at [956, 734] on div "Previous Next" at bounding box center [892, 752] width 515 height 36
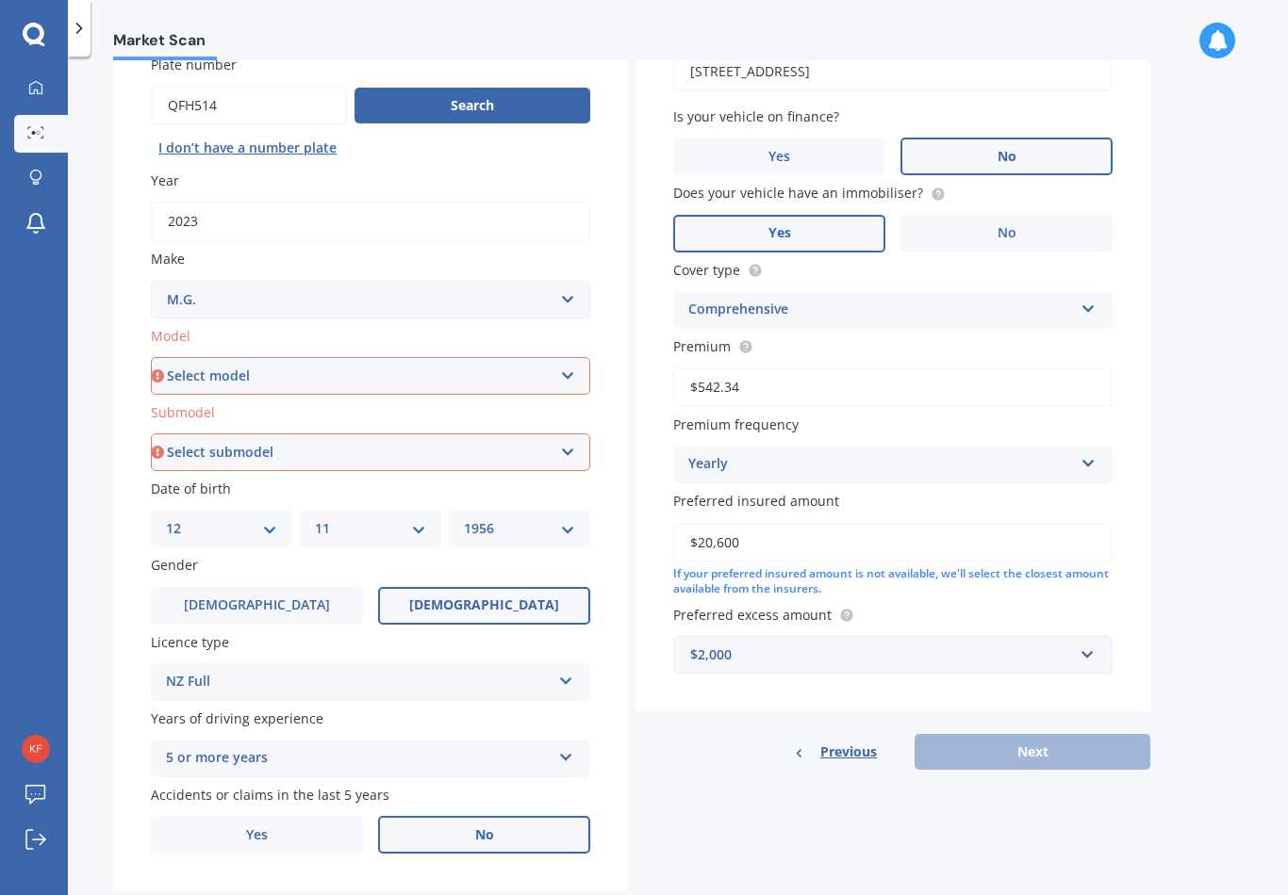
click at [172, 434] on select "Select submodel" at bounding box center [370, 453] width 439 height 38
click at [168, 434] on select "Select submodel" at bounding box center [370, 453] width 439 height 38
click at [189, 357] on select "Select model SL RV8 F TF ZR ZS ZT MG6 MG3 GS HS ZS EV ZST HS +EV MG4" at bounding box center [370, 376] width 439 height 38
select select "ZST"
click at [195, 434] on select "Select submodel" at bounding box center [370, 453] width 439 height 38
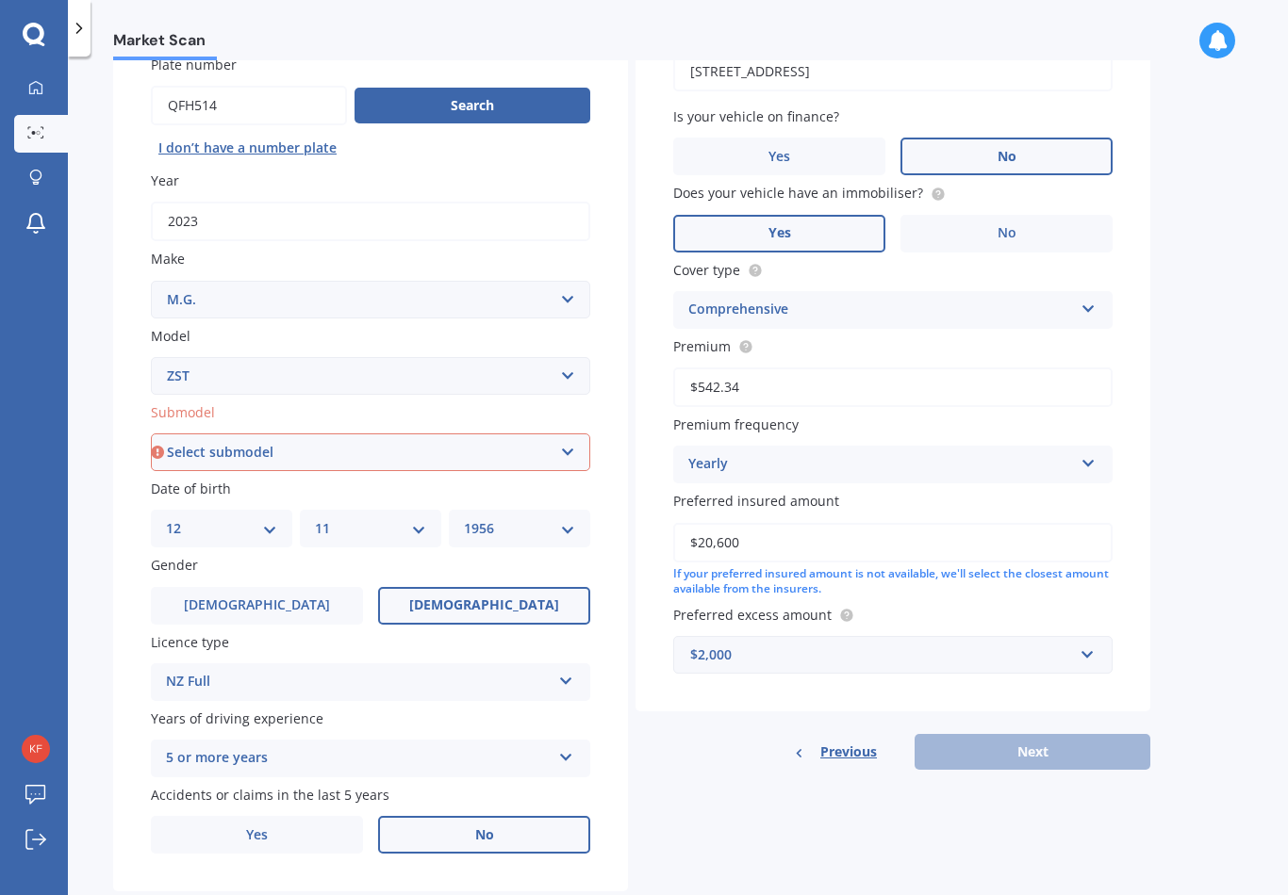
click at [566, 434] on select "Select submodel" at bounding box center [370, 453] width 439 height 38
click at [206, 434] on select "Select submodel" at bounding box center [370, 453] width 439 height 38
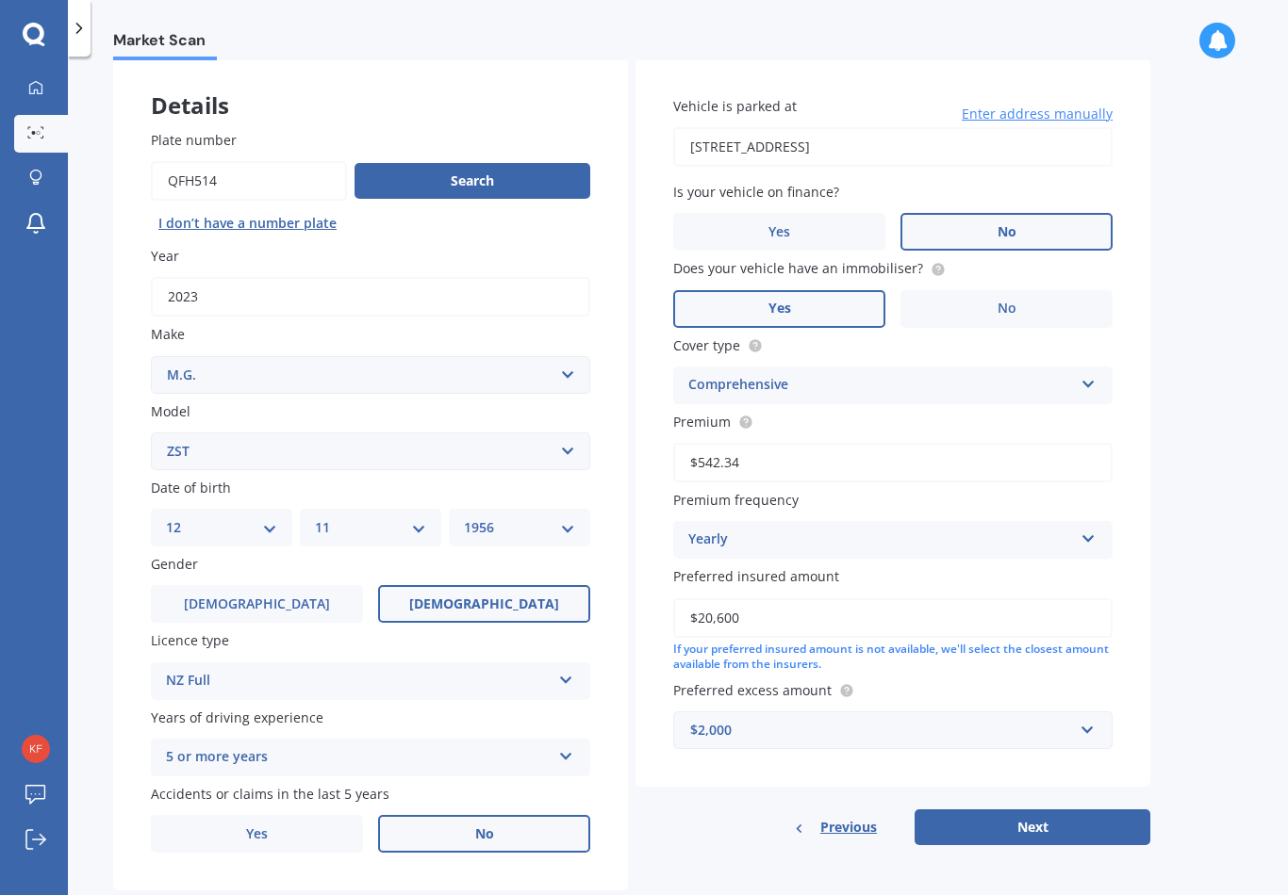
click at [970, 810] on button "Next" at bounding box center [1032, 828] width 236 height 36
select select "12"
select select "11"
select select "1956"
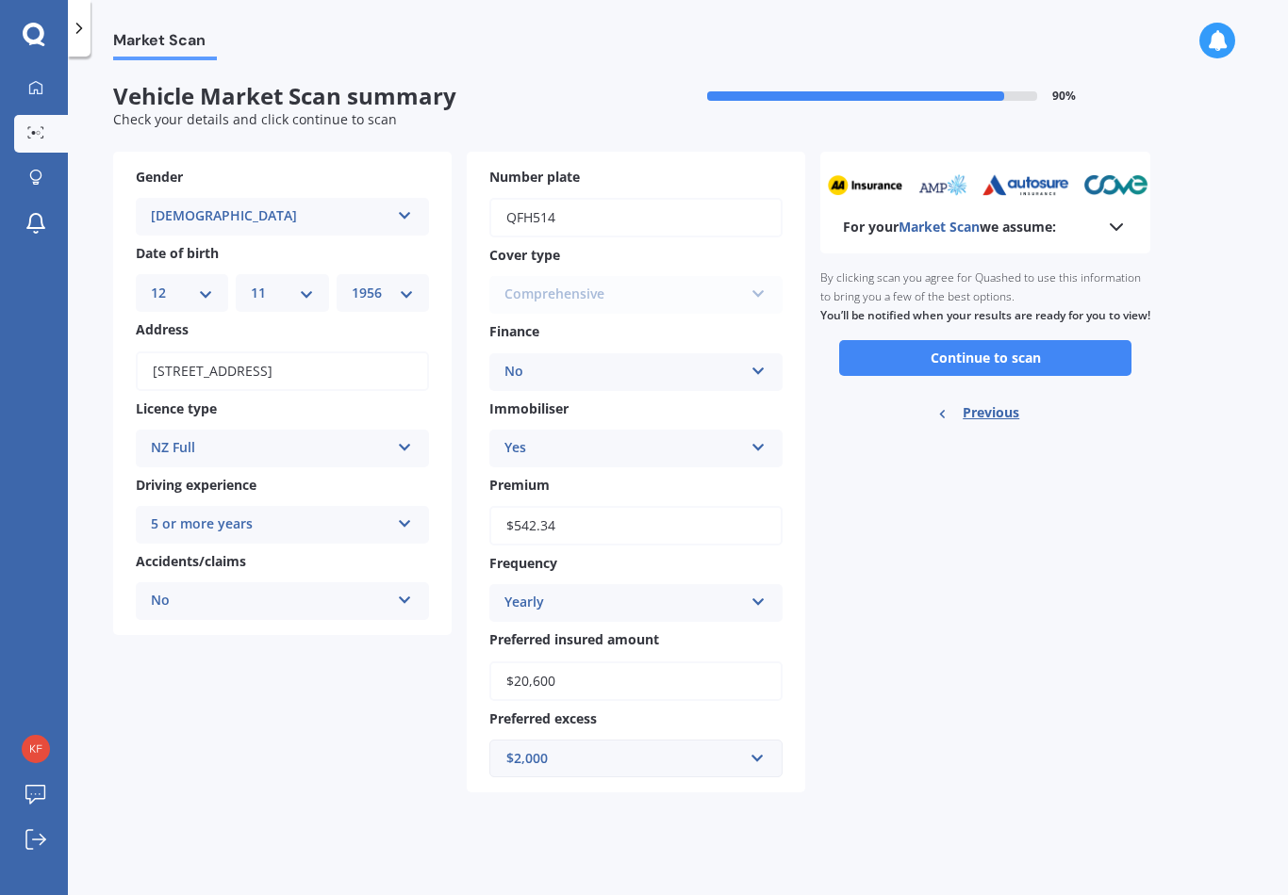
scroll to position [0, 0]
click at [917, 340] on button "Continue to scan" at bounding box center [985, 358] width 292 height 36
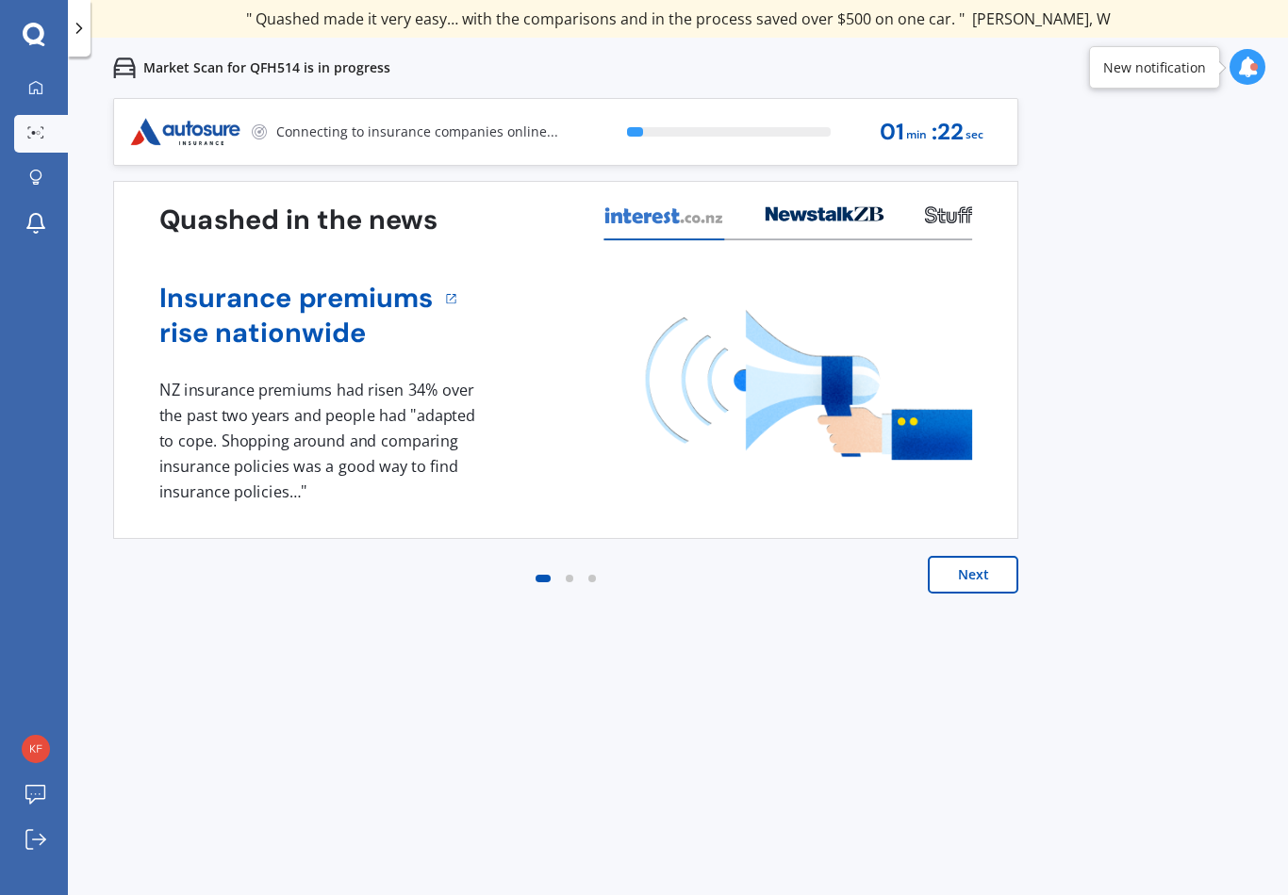
click at [947, 575] on button "Next" at bounding box center [972, 575] width 90 height 38
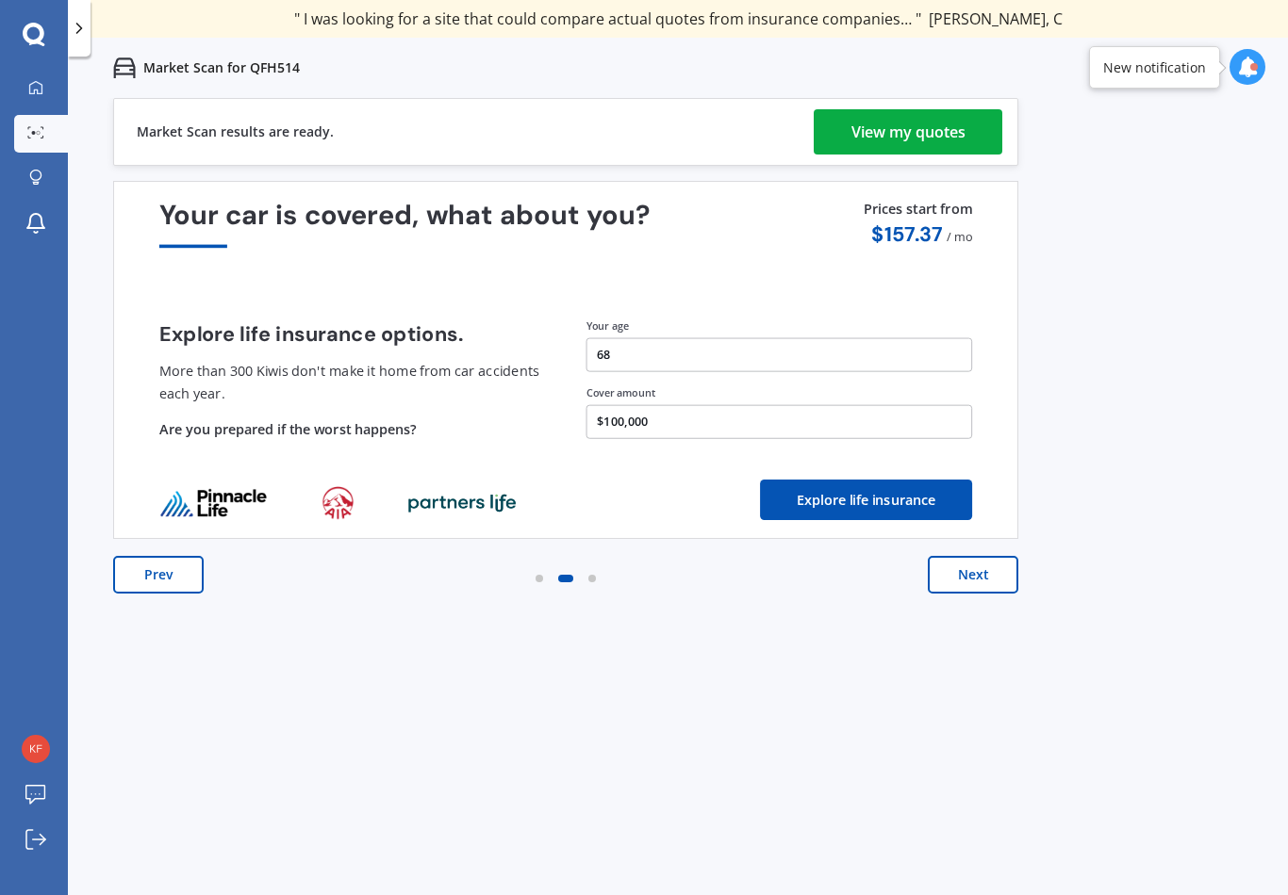
click at [867, 134] on div "View my quotes" at bounding box center [908, 131] width 114 height 45
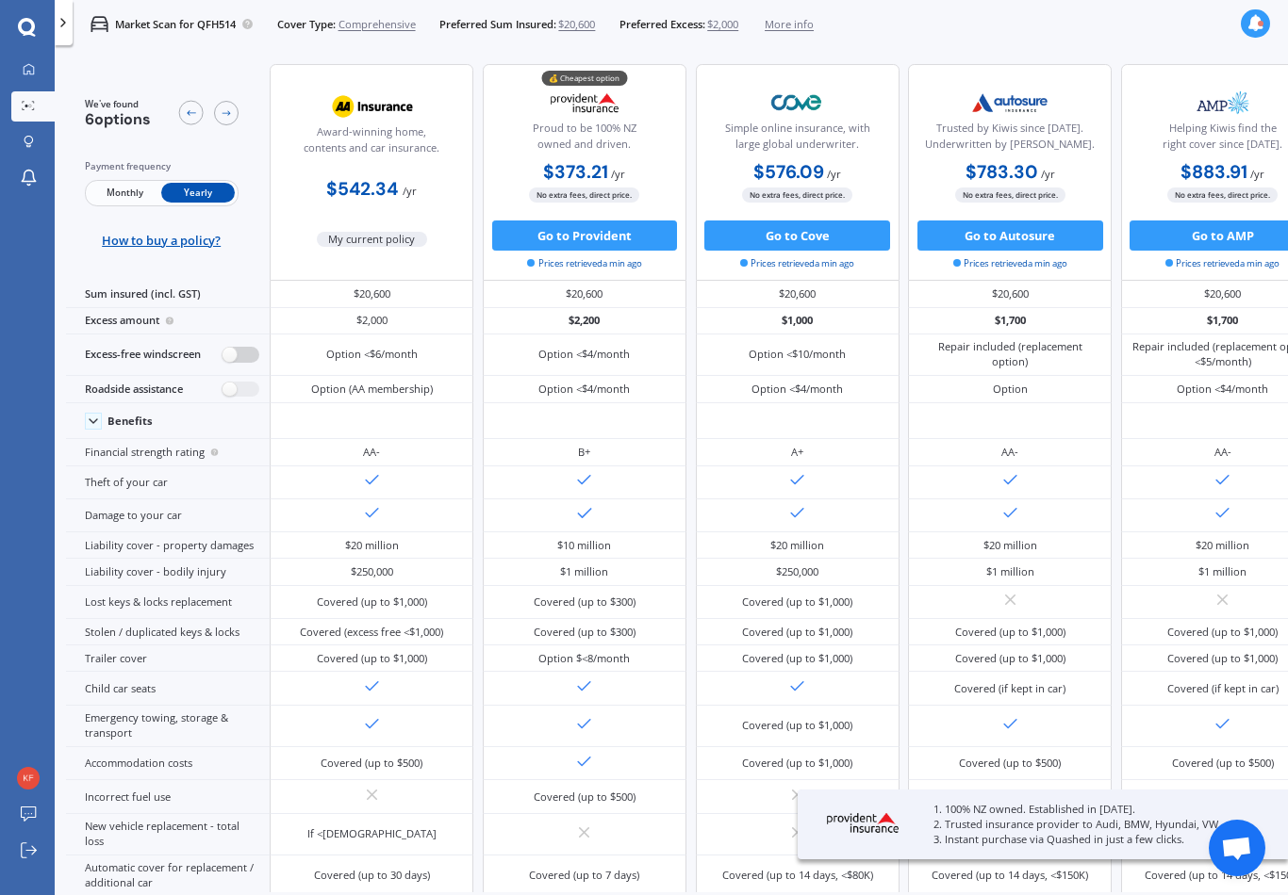
click at [241, 363] on label at bounding box center [240, 355] width 37 height 16
radio input "true"
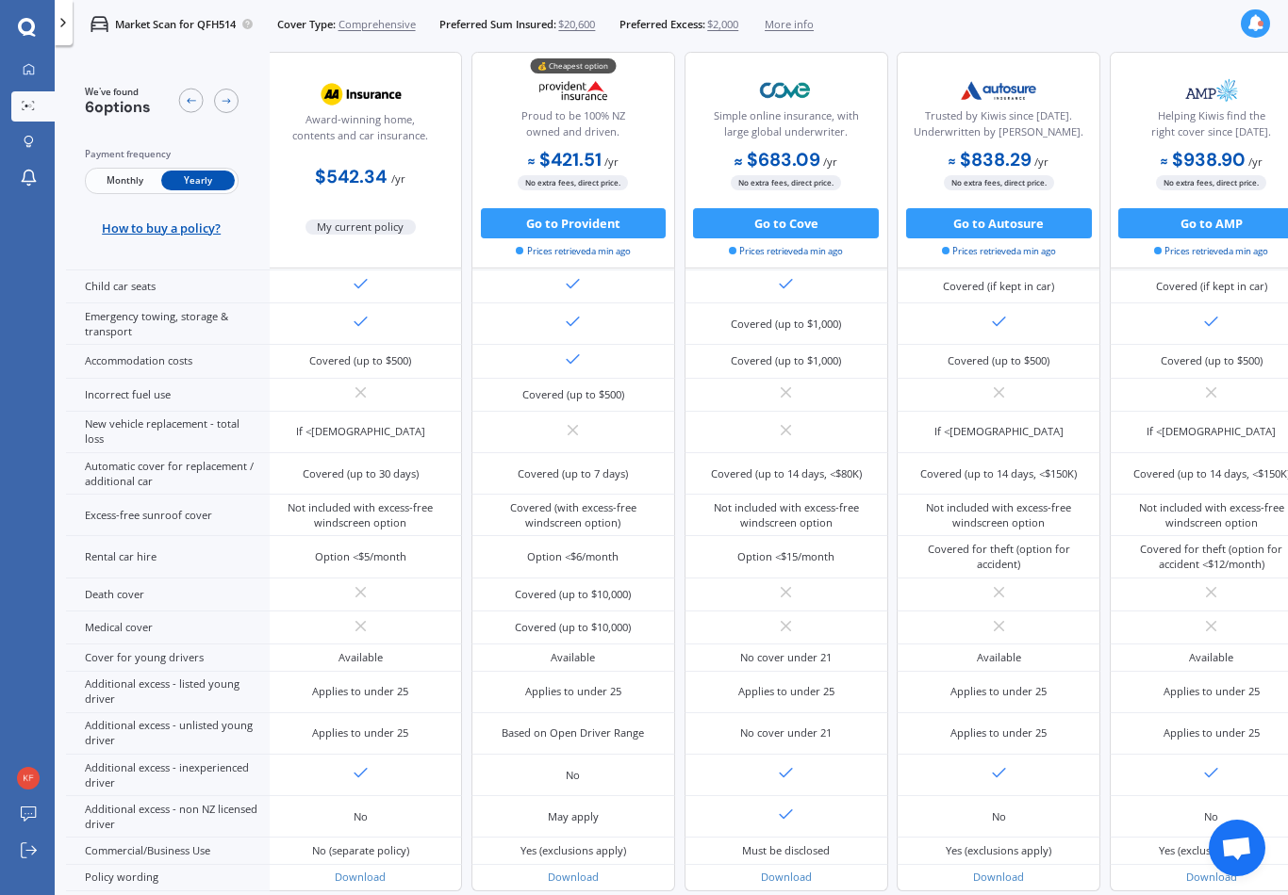
scroll to position [531, 1]
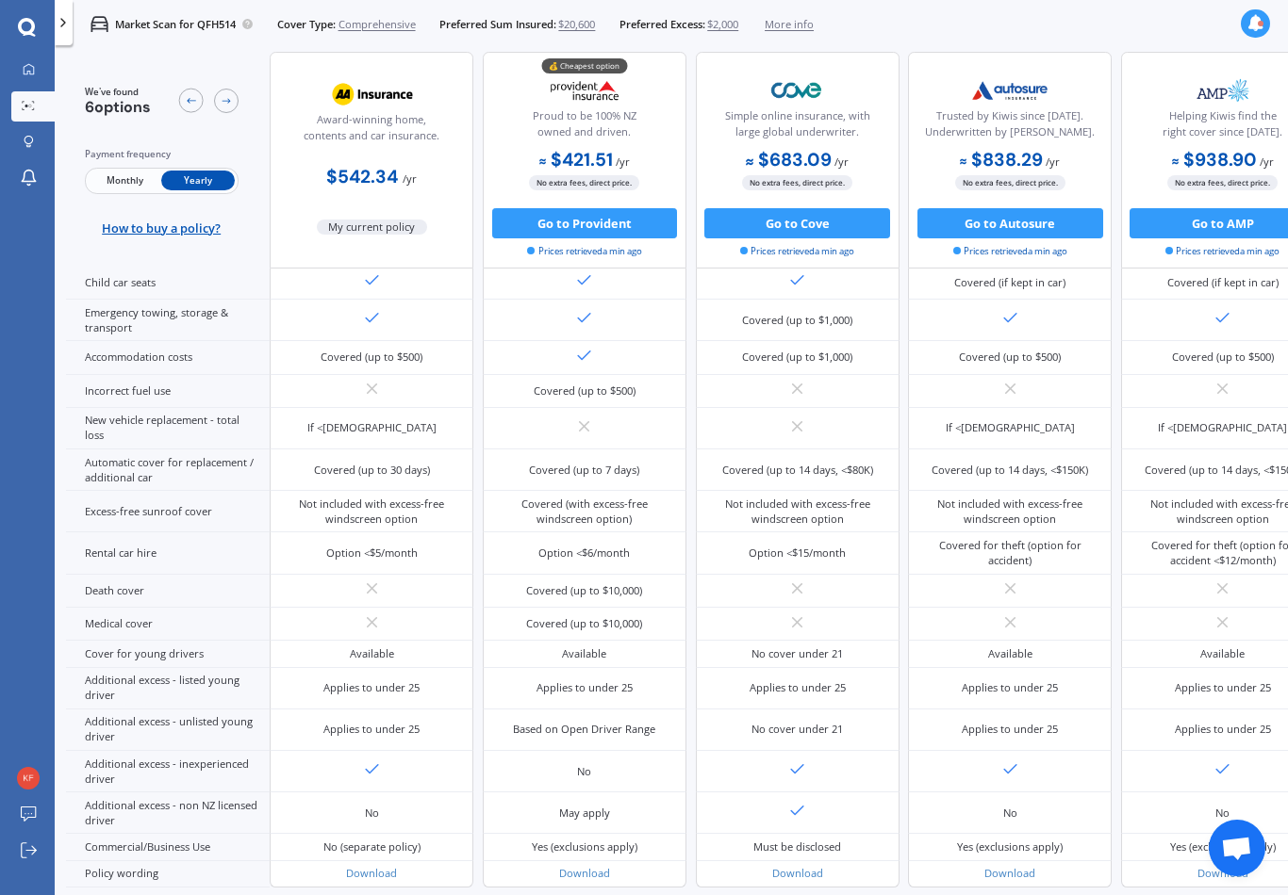
click at [273, 533] on div "Not included with excess-free windscreen option" at bounding box center [372, 511] width 204 height 41
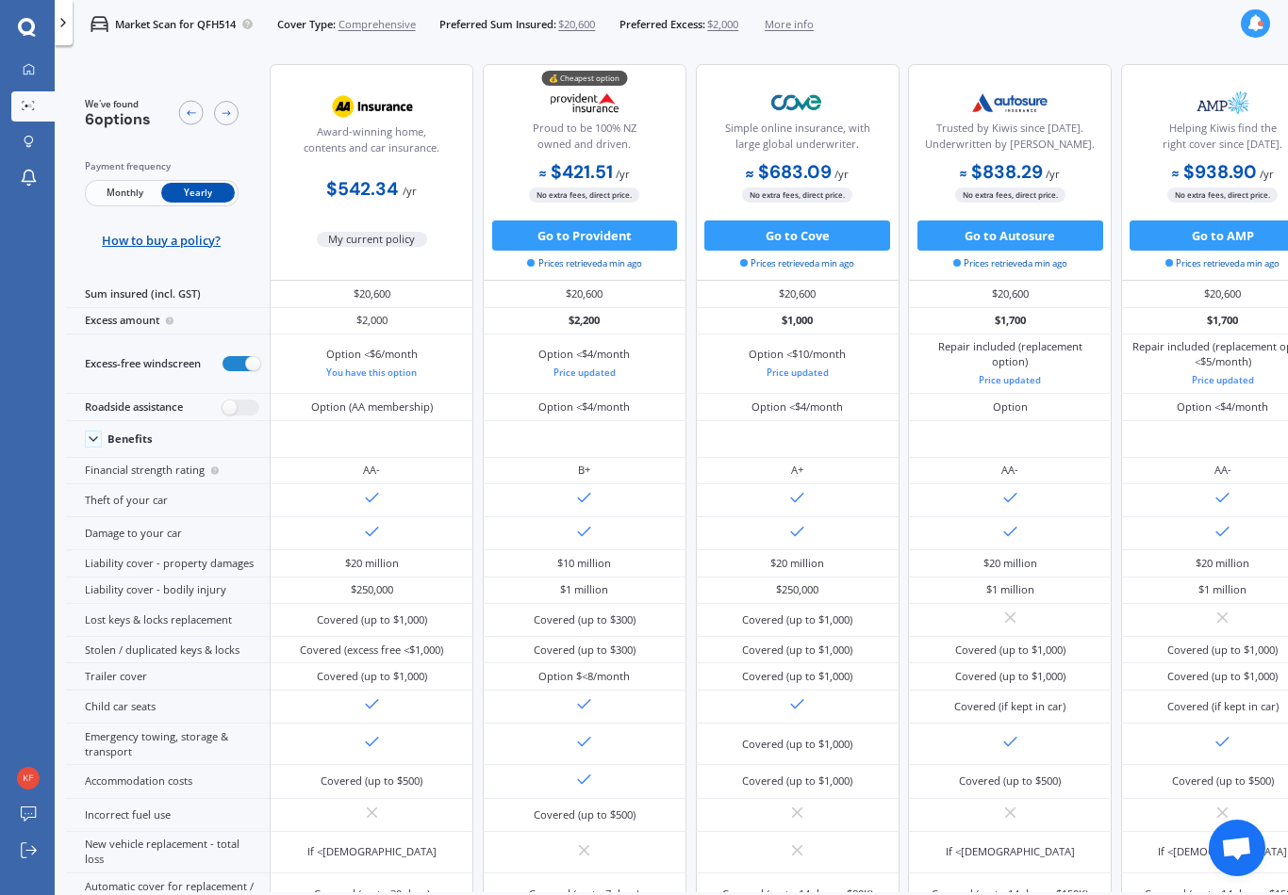
scroll to position [0, 0]
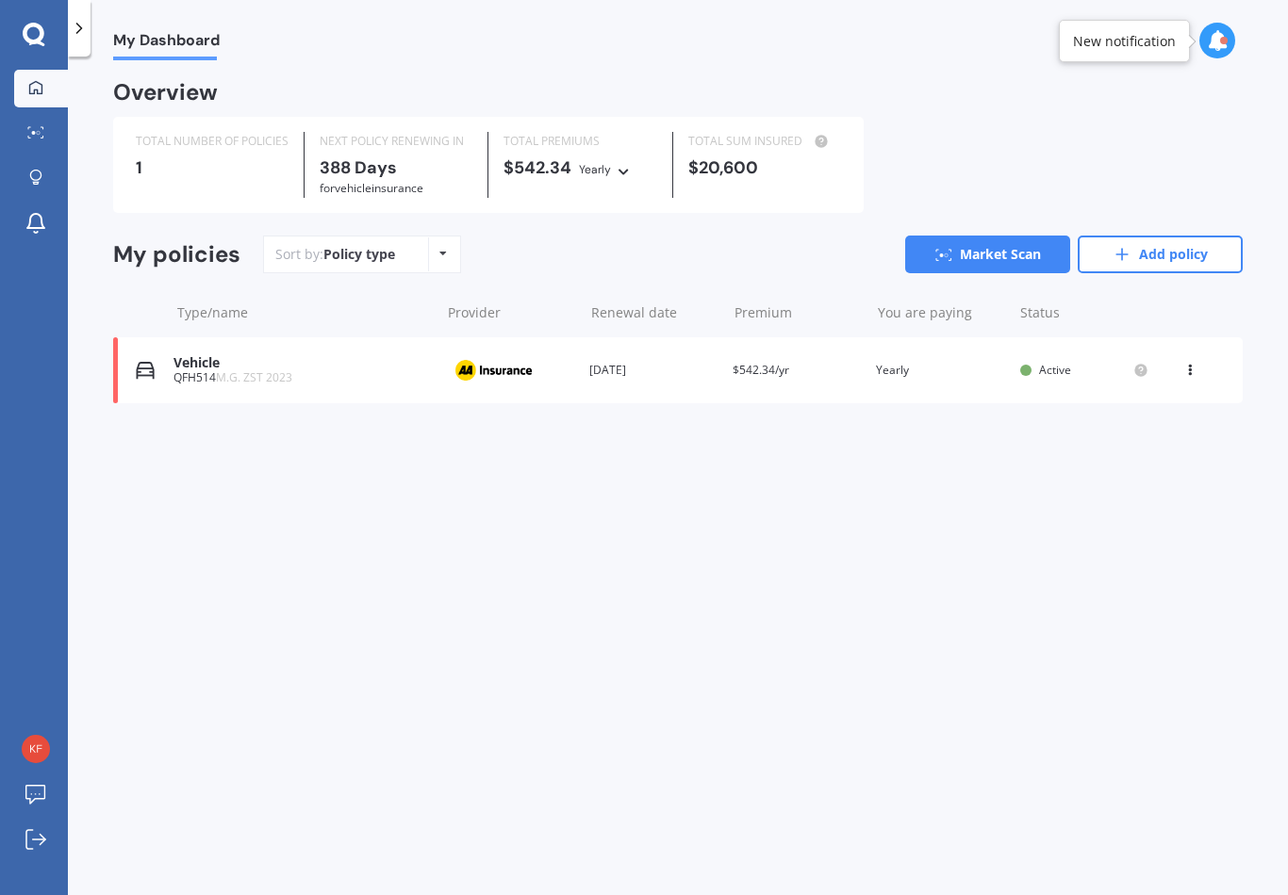
click at [1183, 361] on icon at bounding box center [1189, 366] width 13 height 11
click at [1110, 442] on div "Delete" at bounding box center [1148, 444] width 187 height 38
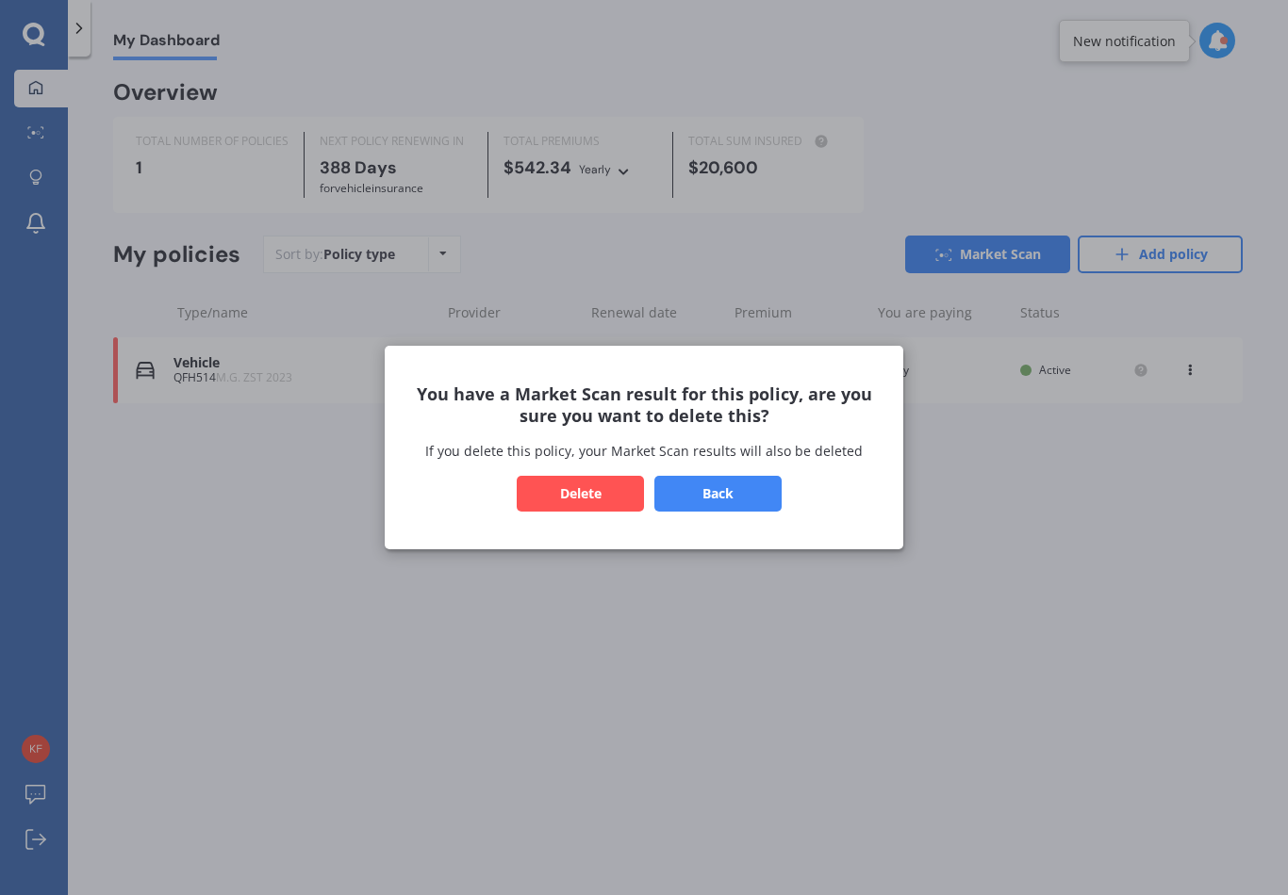
click at [561, 511] on button "Delete" at bounding box center [580, 494] width 127 height 36
